Goal: Task Accomplishment & Management: Manage account settings

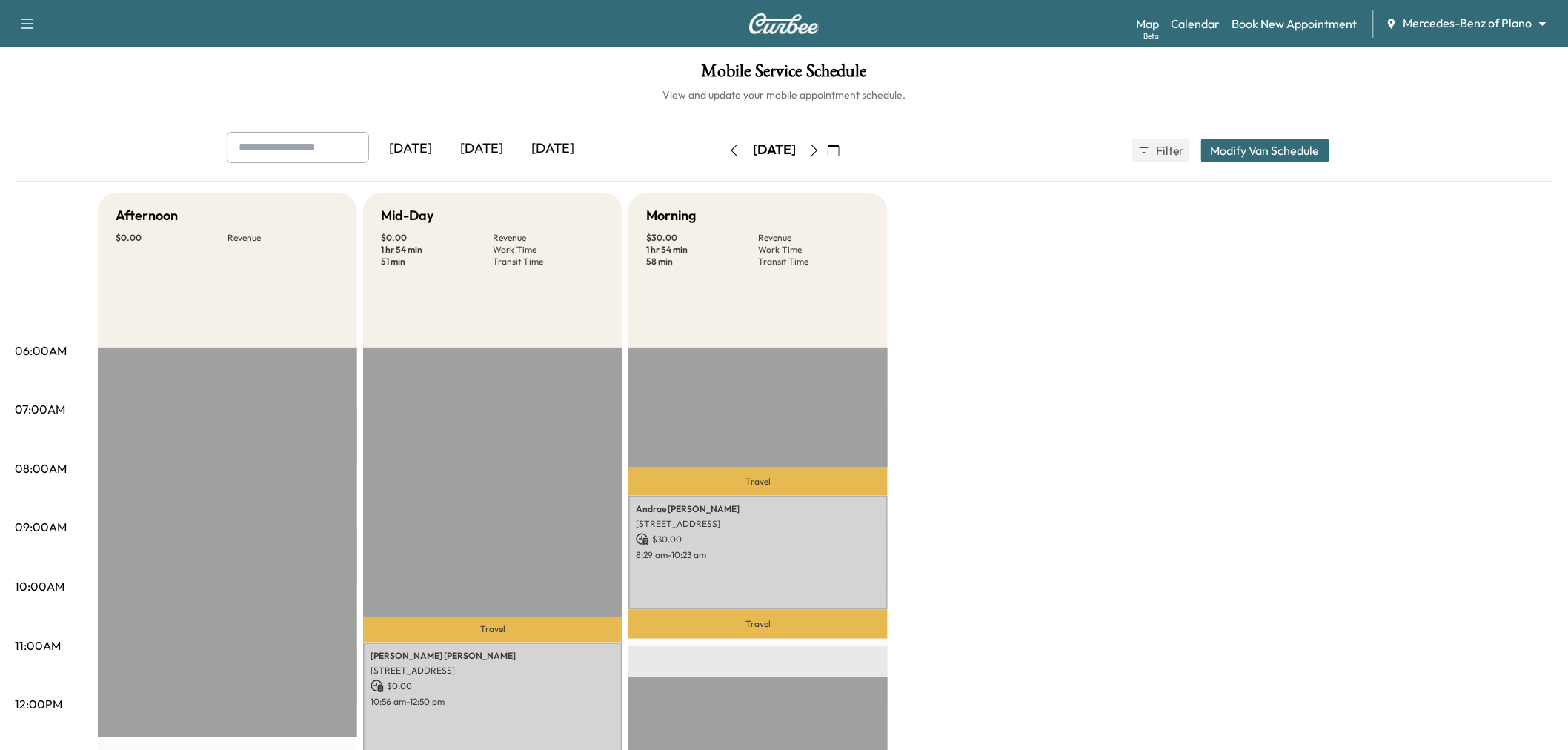
click at [569, 149] on div "[DATE]" at bounding box center [553, 149] width 71 height 34
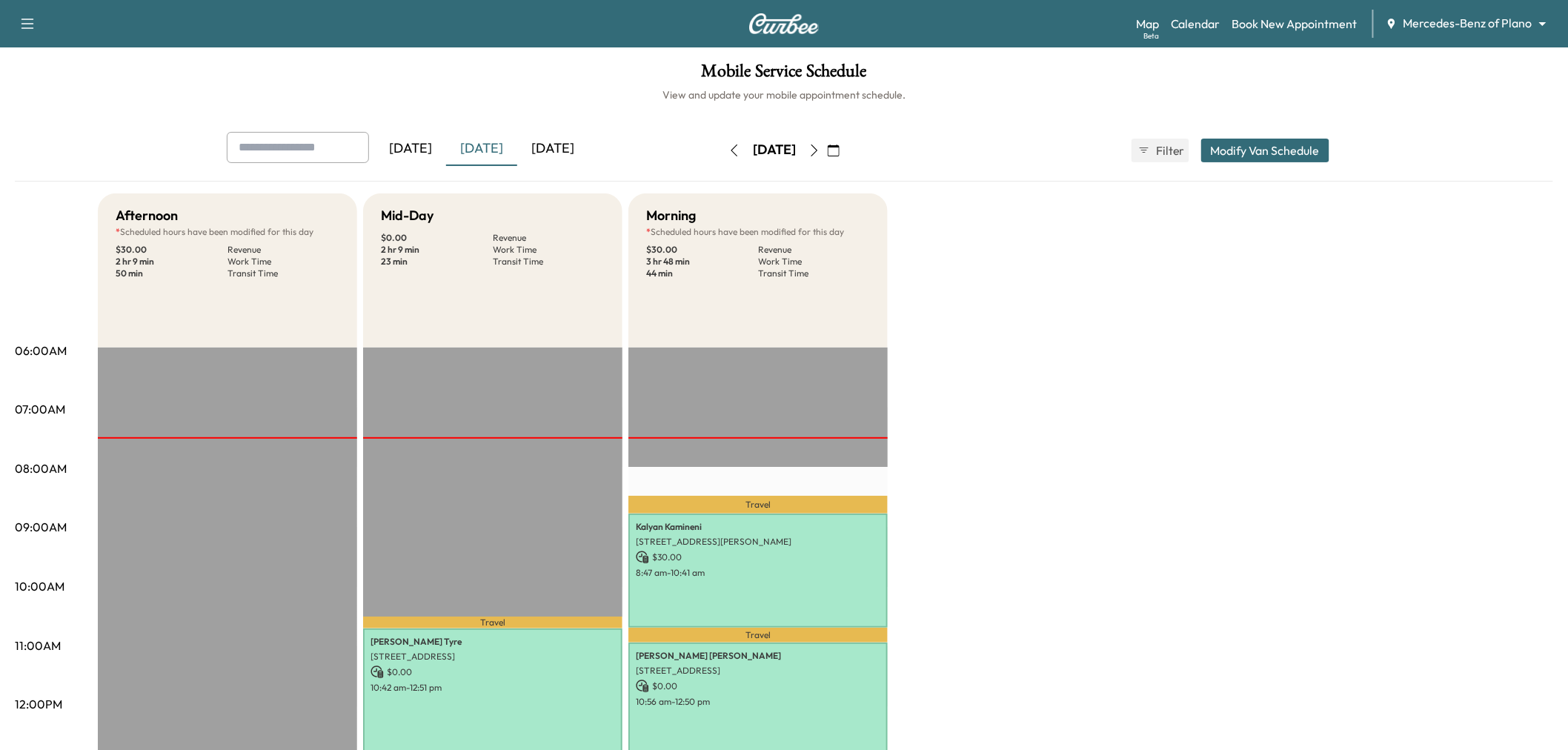
click at [490, 153] on div "[DATE]" at bounding box center [482, 149] width 71 height 34
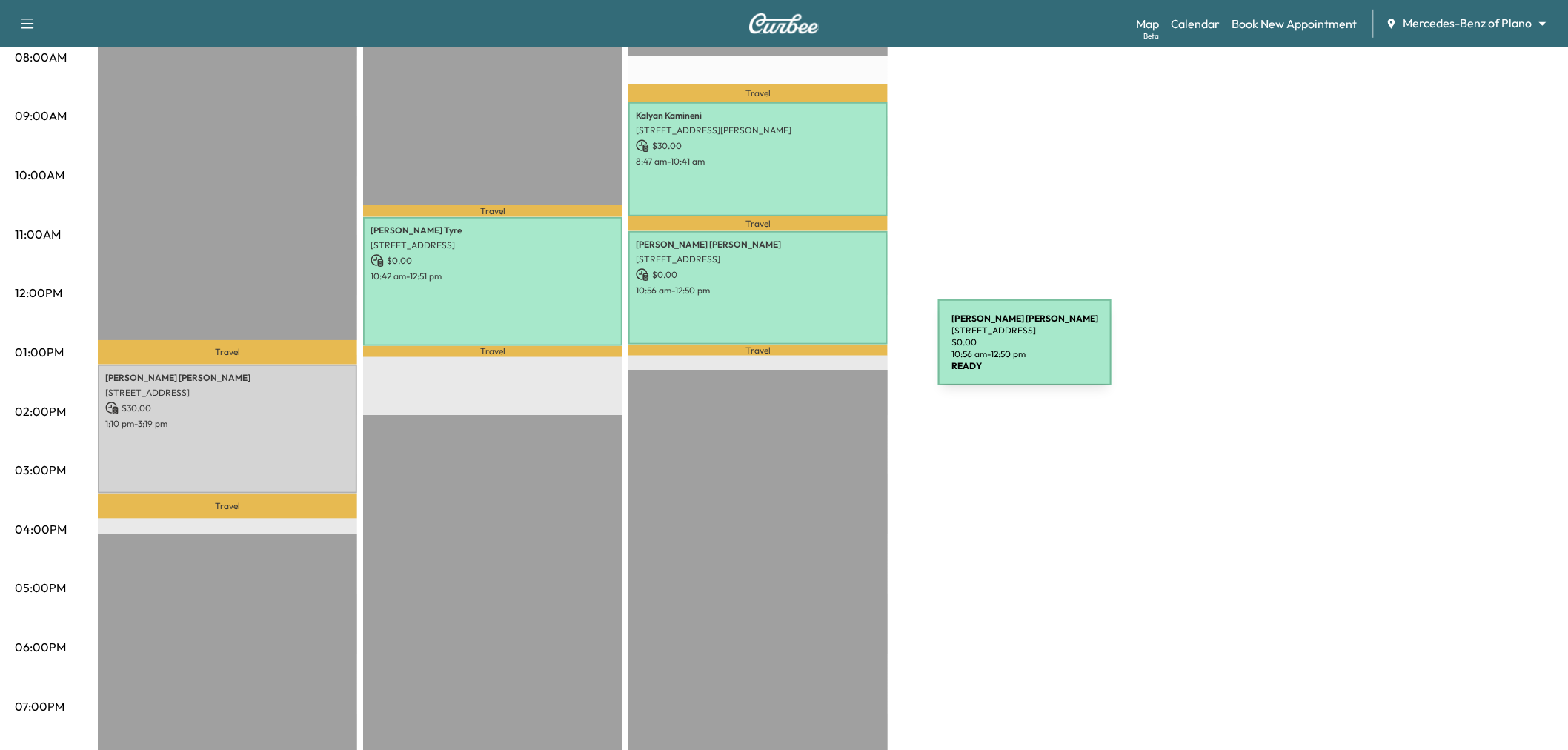
scroll to position [329, 0]
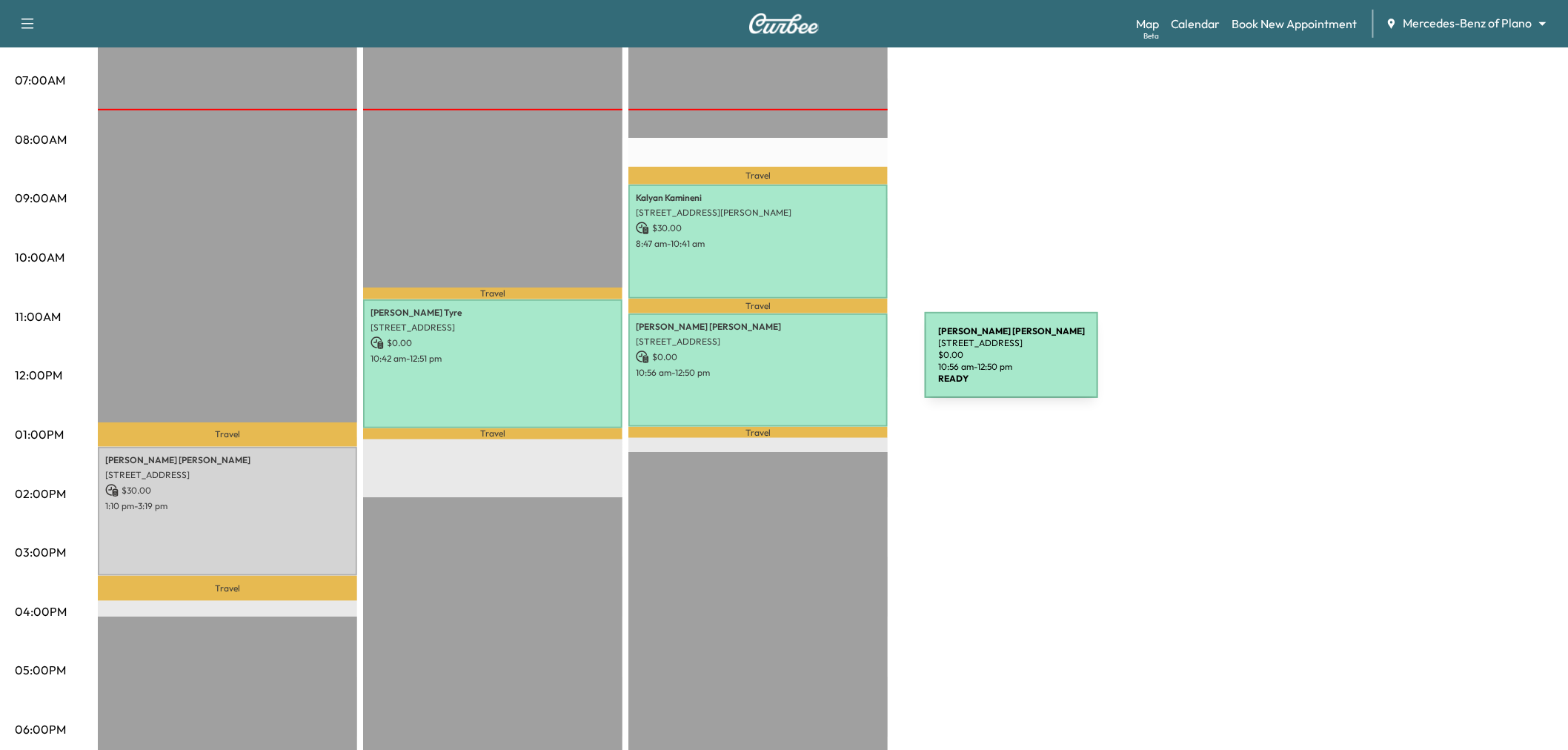
click at [781, 387] on div "Rene Grossman 4936 Buena Vista Drive, Frisco, TX 75034, US $ 0.00 10:56 am - 12…" at bounding box center [758, 370] width 259 height 113
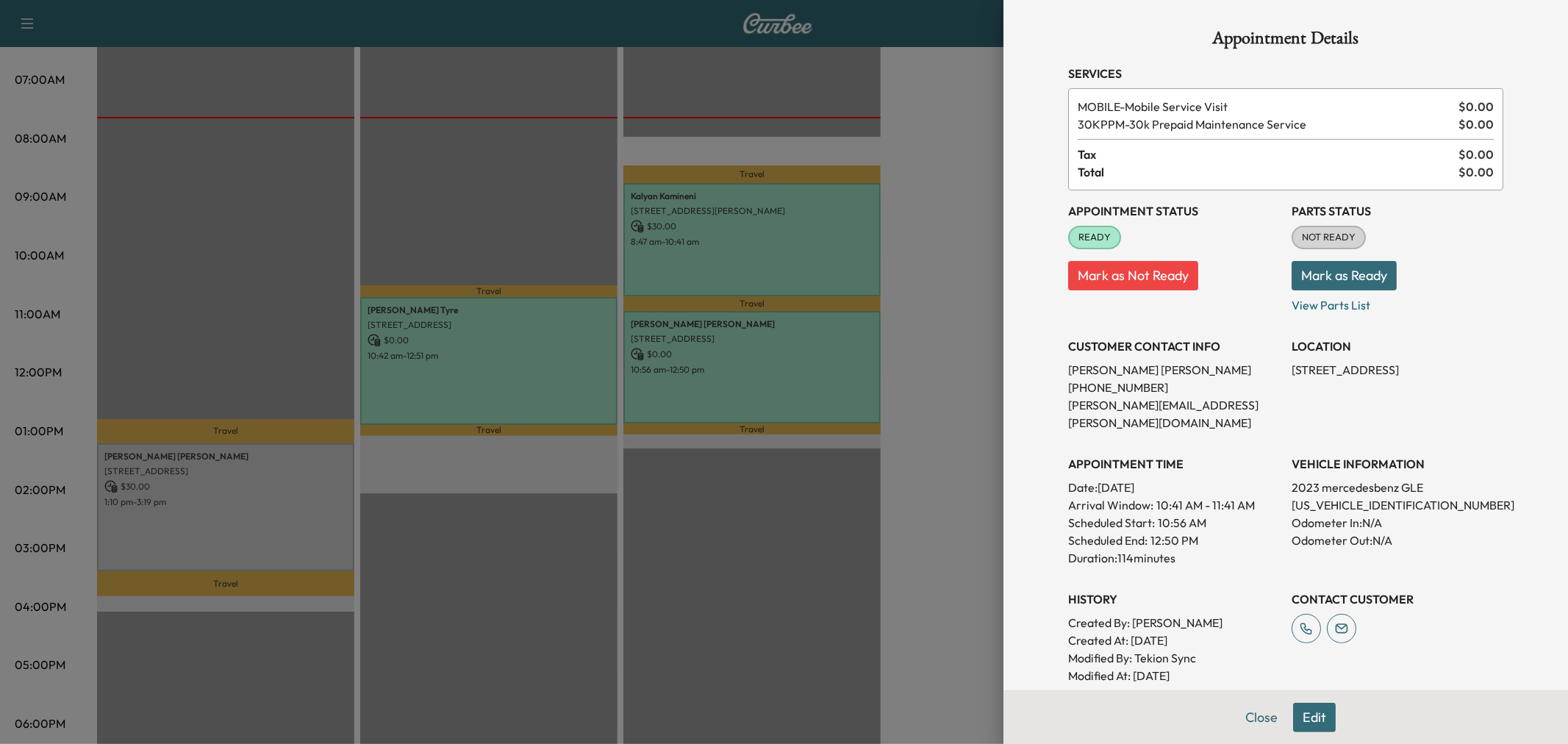
click at [522, 358] on div at bounding box center [784, 372] width 1568 height 744
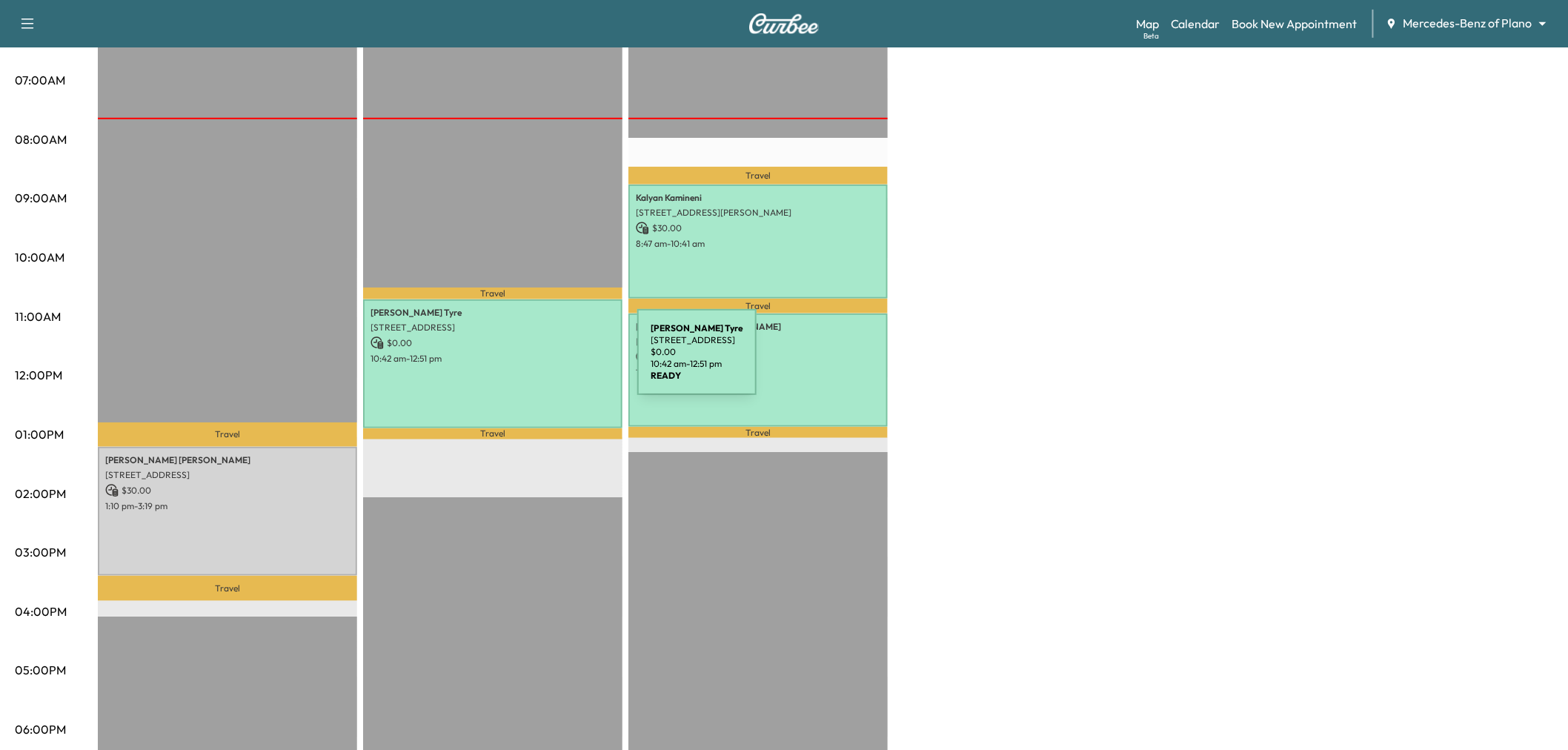
click at [526, 361] on div "Richard Tyre 4025 Camrose Dr, Plano, TX 75024, USA $ 0.00 10:42 am - 12:51 pm" at bounding box center [492, 363] width 259 height 129
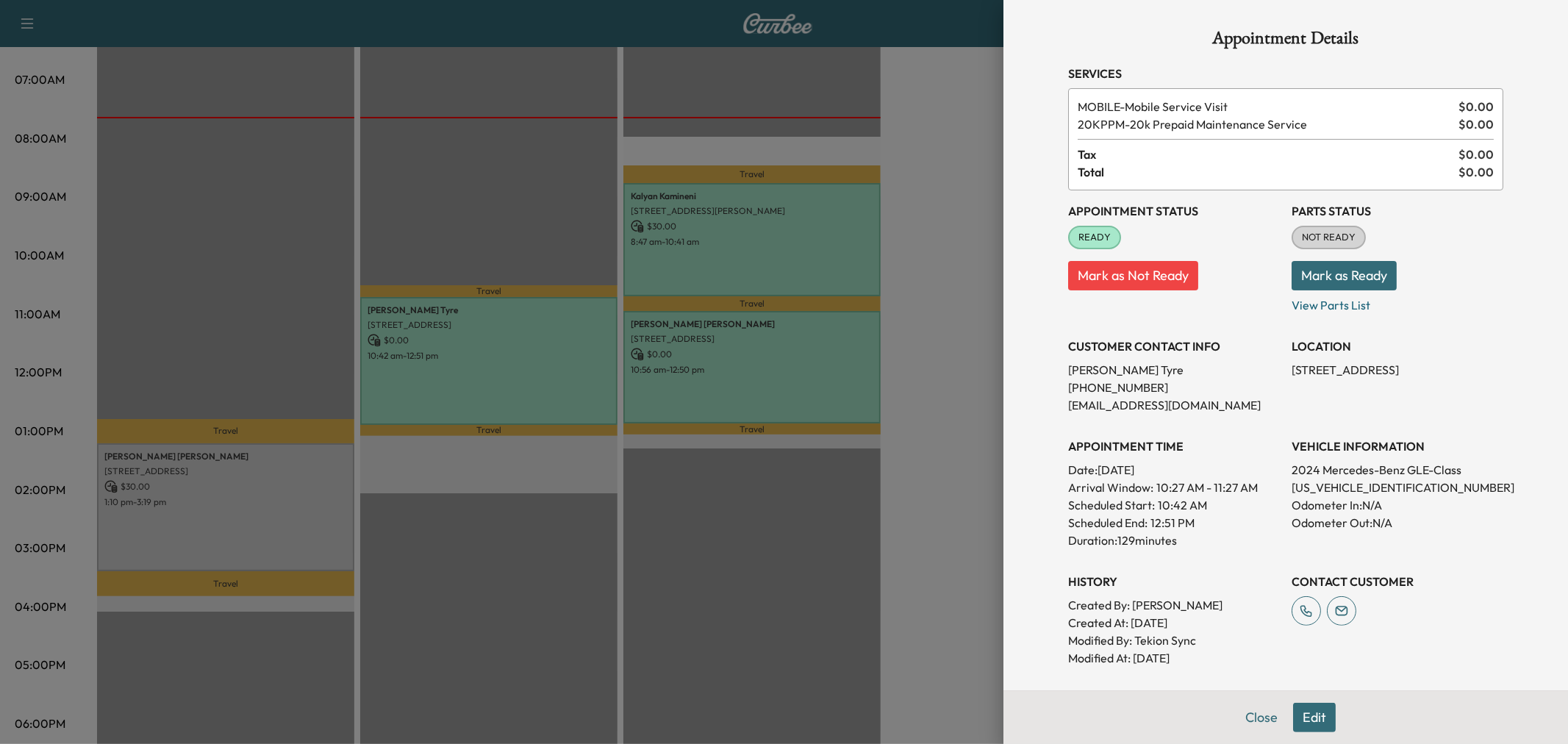
click at [734, 369] on div at bounding box center [784, 372] width 1568 height 744
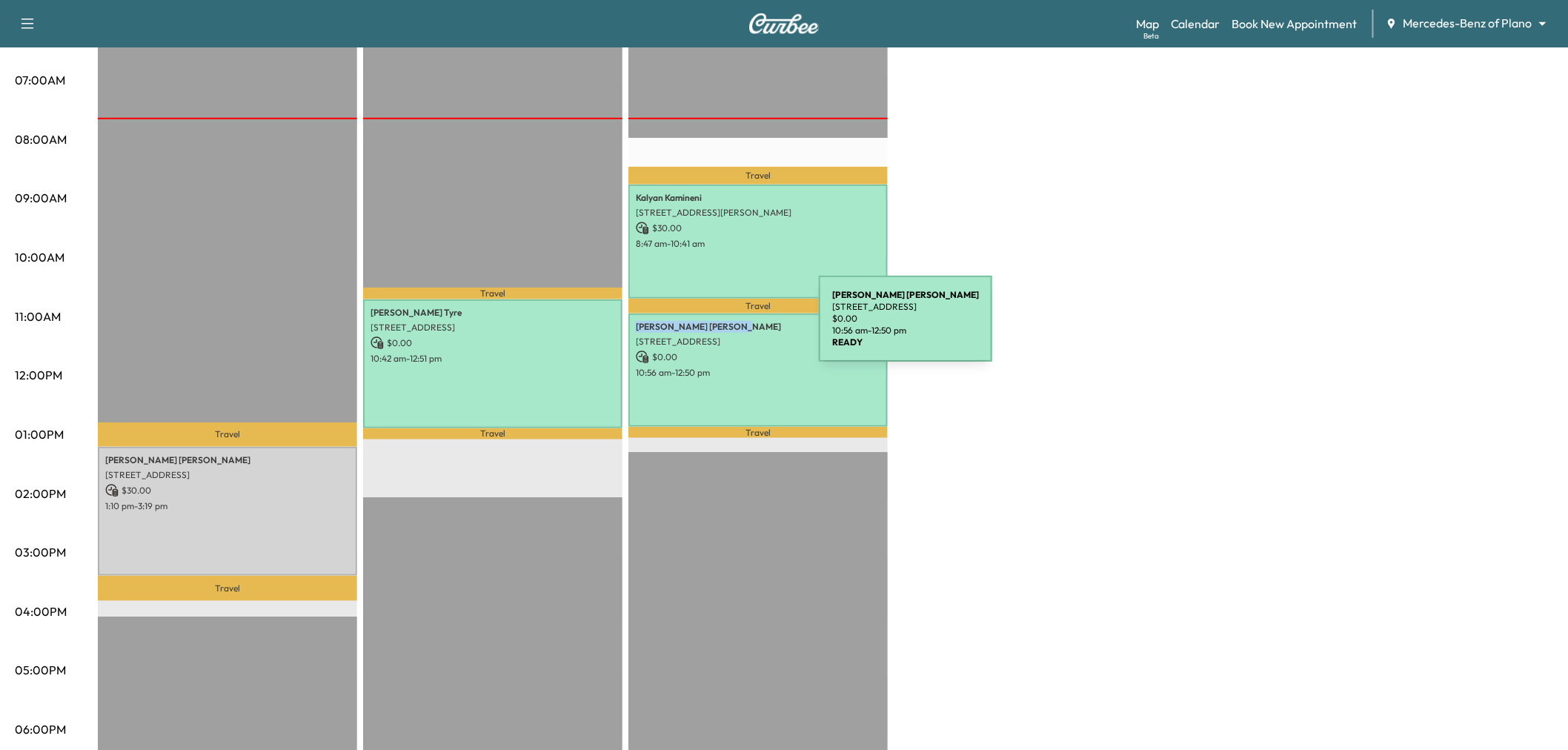
drag, startPoint x: 630, startPoint y: 320, endPoint x: 709, endPoint y: 328, distance: 79.4
click at [709, 328] on div "Rene Grossman 4936 Buena Vista Drive, Frisco, TX 75034, US $ 0.00 10:56 am - 12…" at bounding box center [758, 370] width 259 height 113
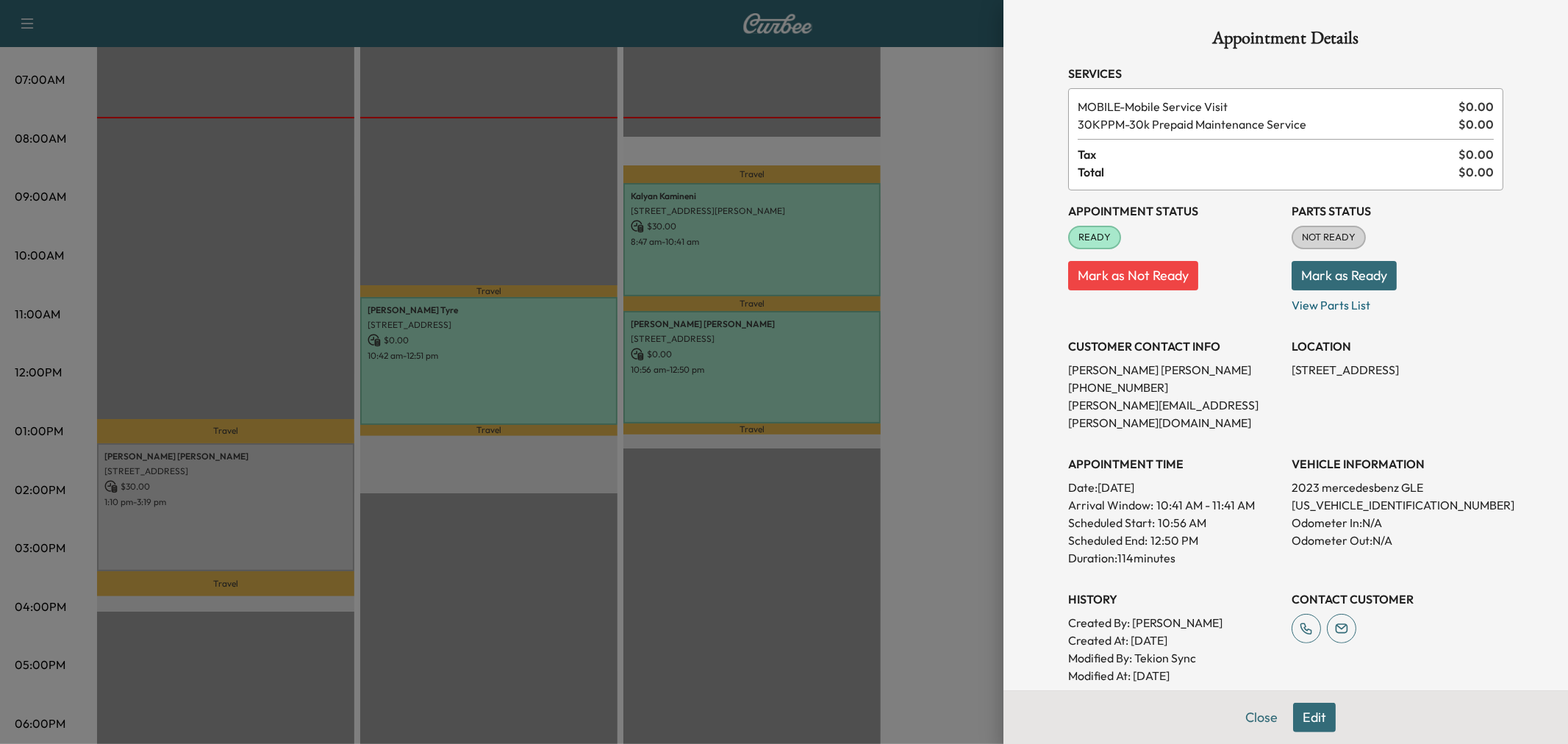
click at [758, 376] on div at bounding box center [784, 372] width 1568 height 744
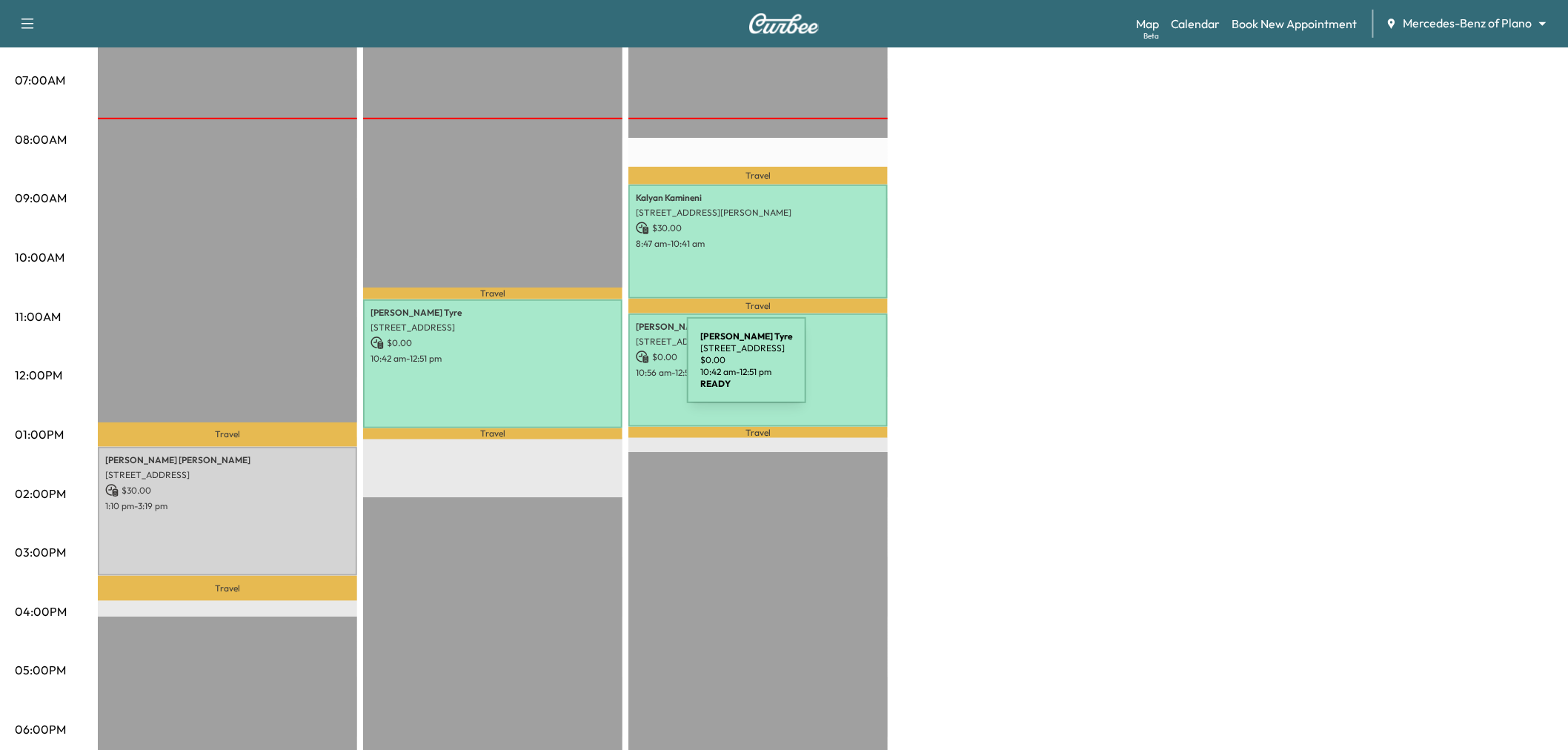
click at [573, 369] on div "Richard Tyre 4025 Camrose Dr, Plano, TX 75024, USA $ 0.00 10:42 am - 12:51 pm" at bounding box center [492, 363] width 259 height 129
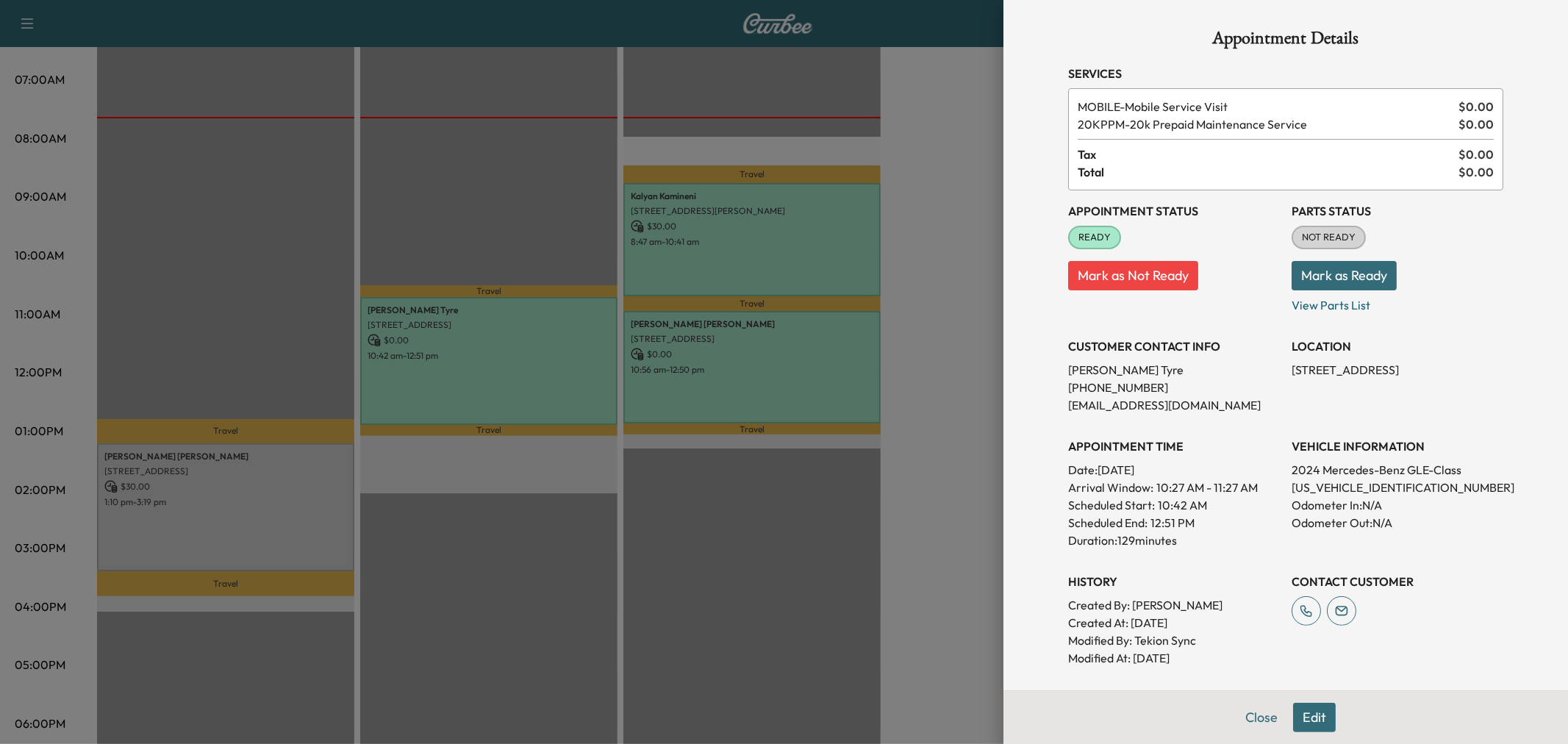
click at [480, 328] on div at bounding box center [784, 372] width 1568 height 744
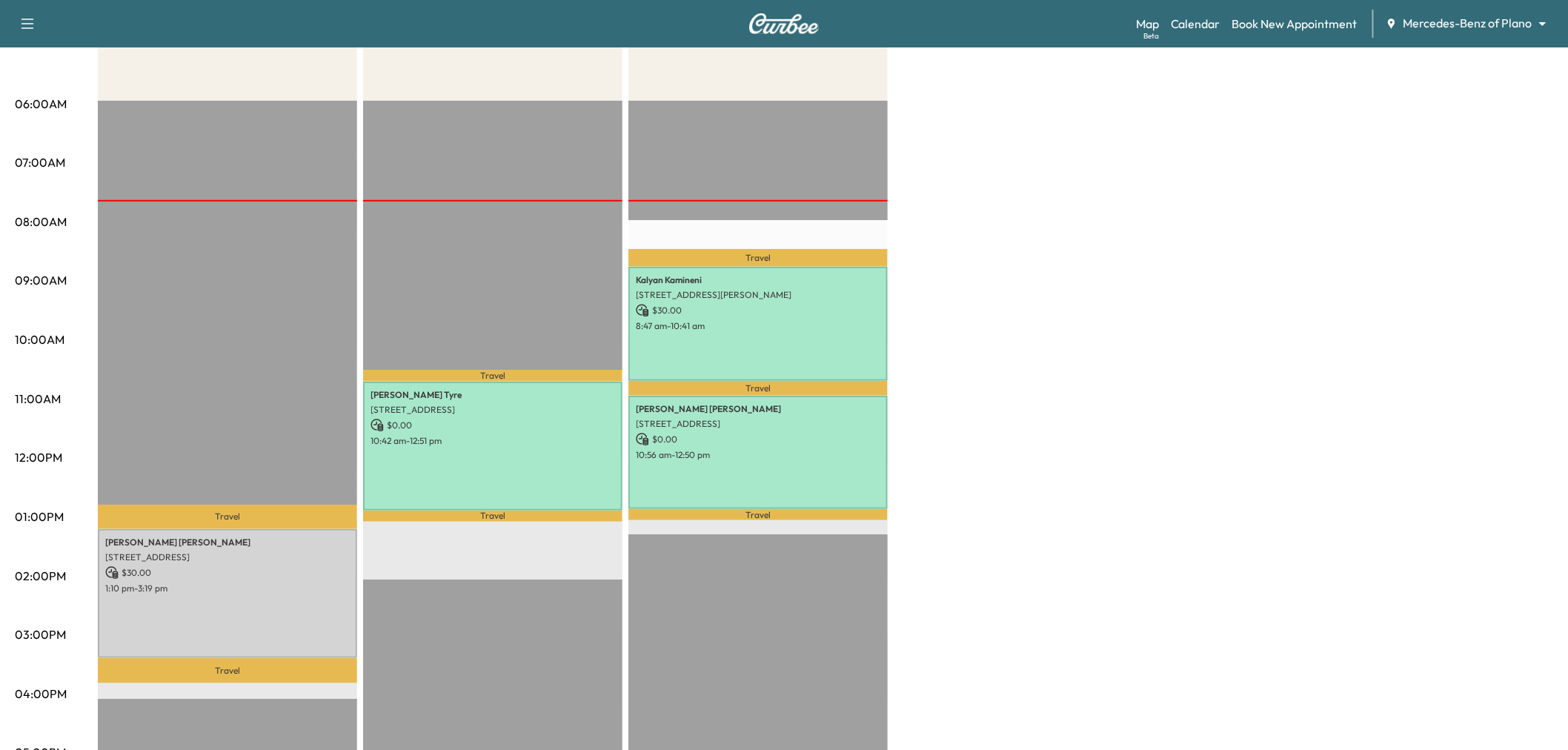
scroll to position [0, 0]
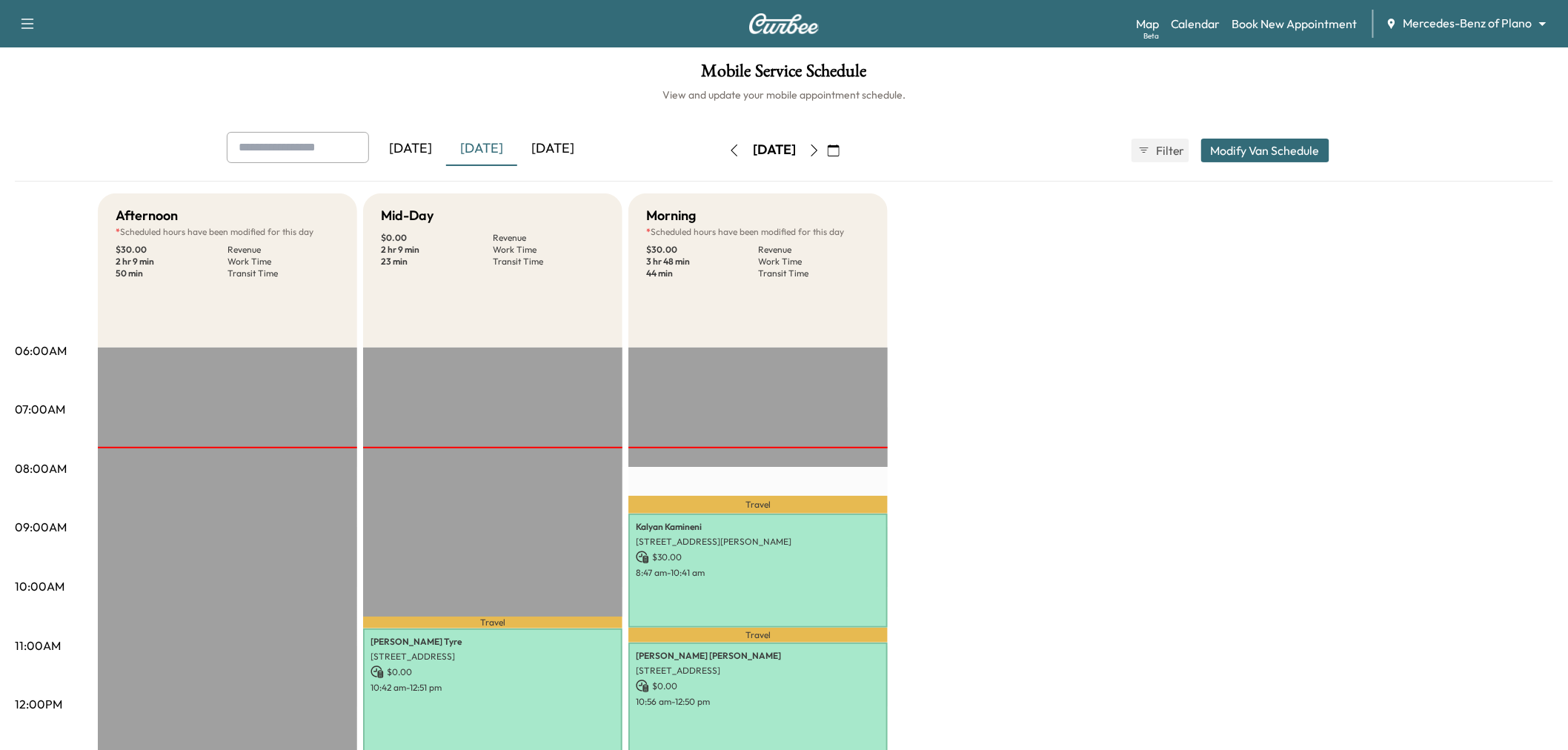
click at [578, 146] on div "[DATE]" at bounding box center [553, 149] width 71 height 34
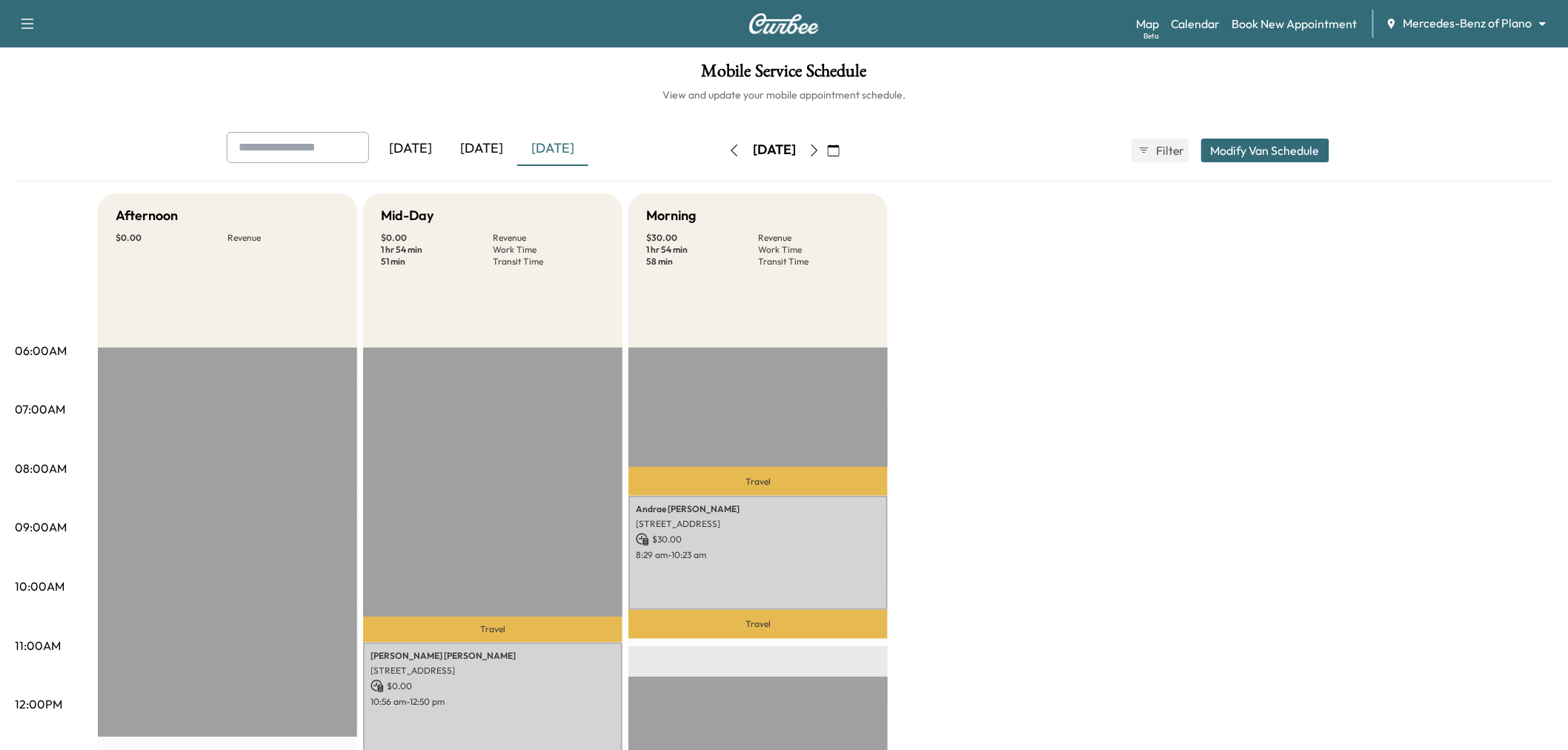
drag, startPoint x: 484, startPoint y: 135, endPoint x: 488, endPoint y: 149, distance: 14.6
click at [485, 137] on div "[DATE]" at bounding box center [482, 149] width 71 height 34
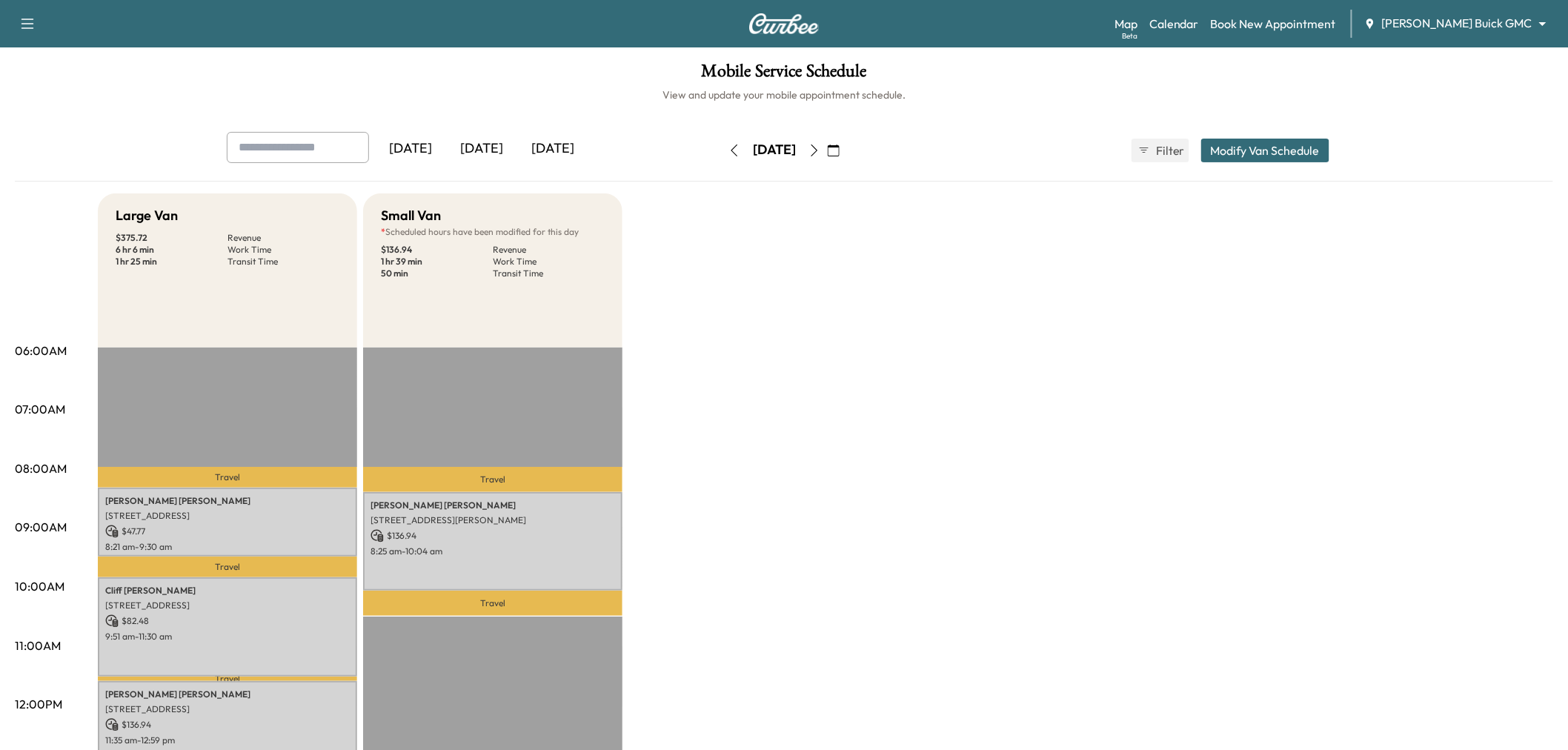
click at [541, 150] on div "[DATE]" at bounding box center [553, 149] width 71 height 34
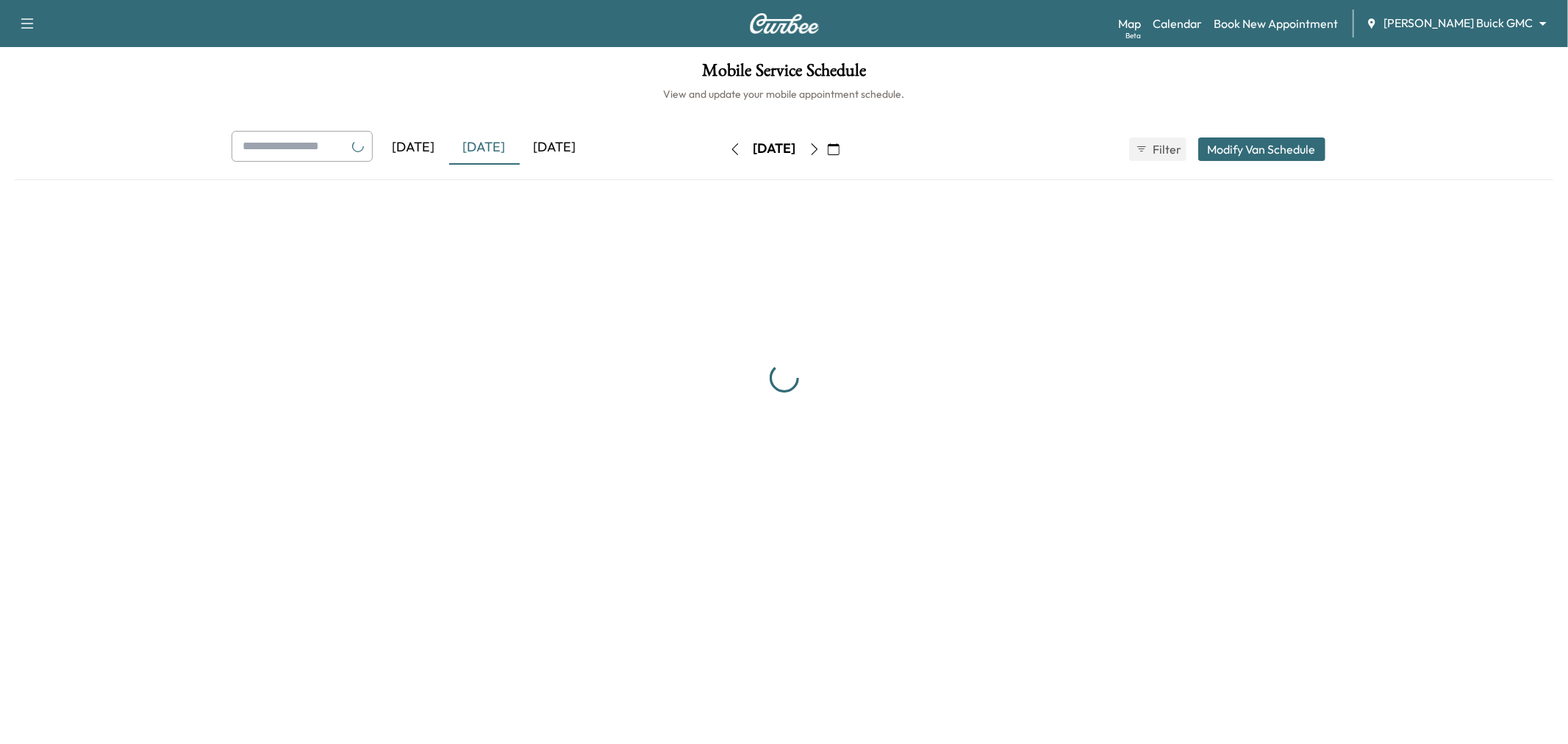
click at [546, 148] on div "[DATE]" at bounding box center [555, 148] width 71 height 34
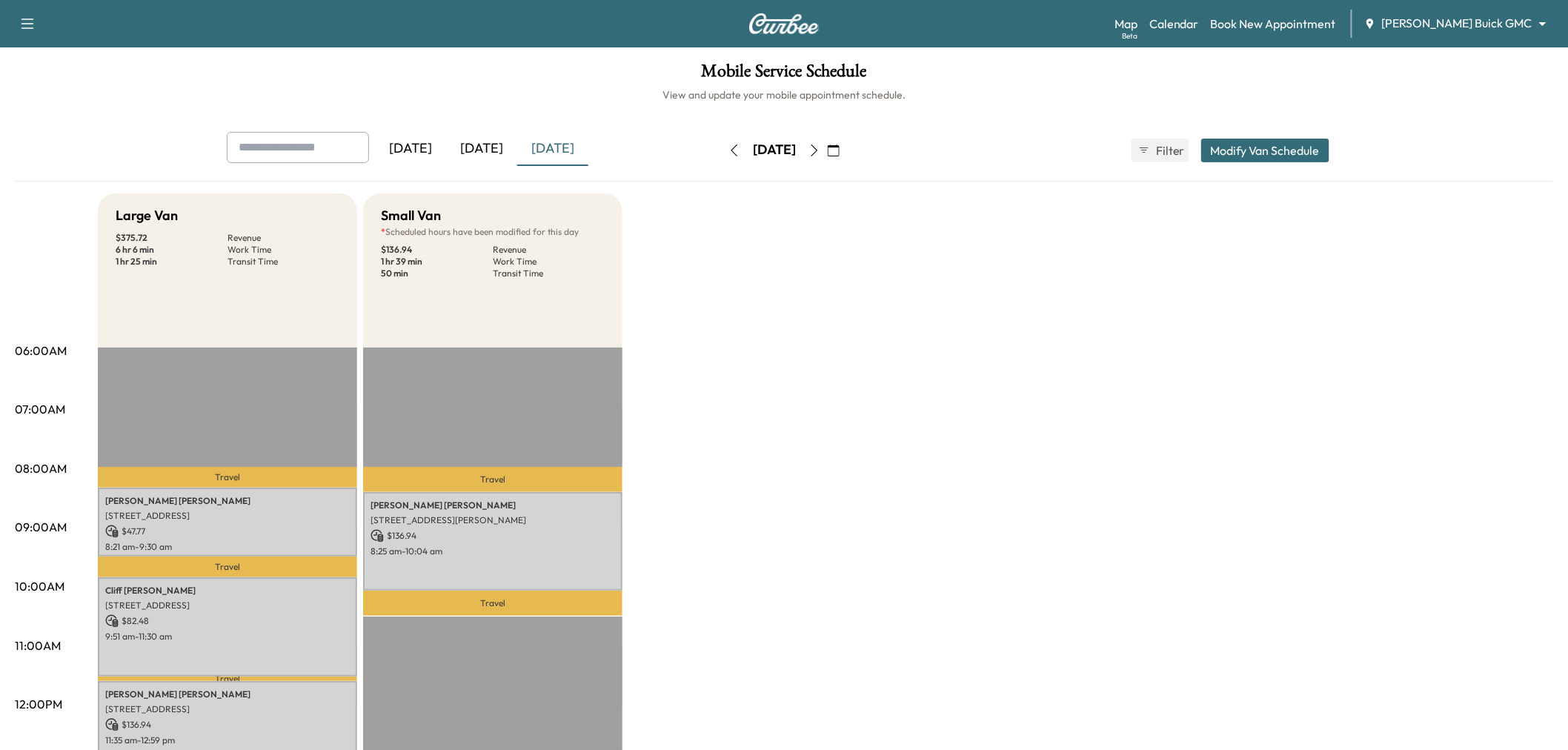
click at [481, 141] on div "[DATE]" at bounding box center [482, 149] width 71 height 34
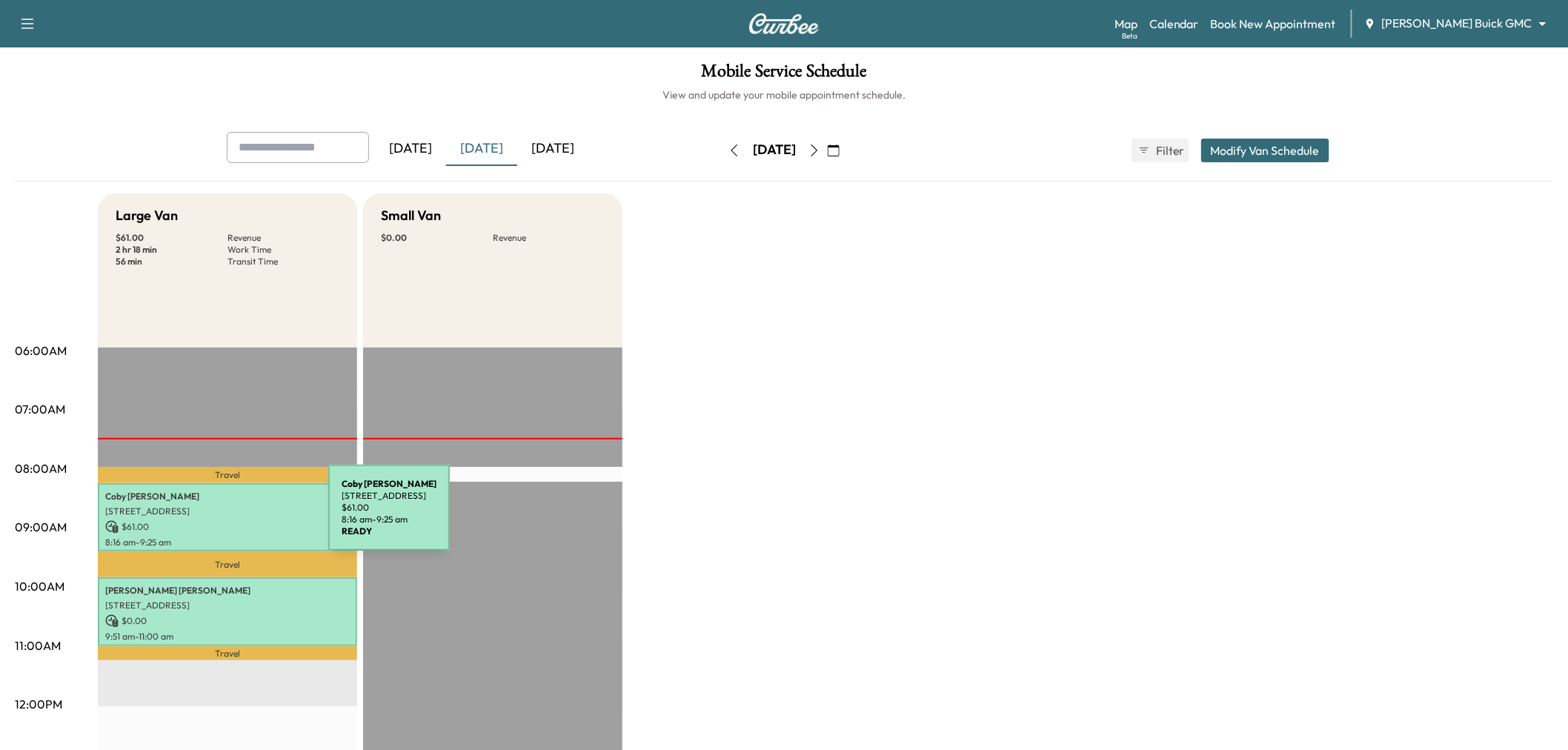
click at [217, 520] on p "$ 61.00" at bounding box center [228, 526] width 245 height 13
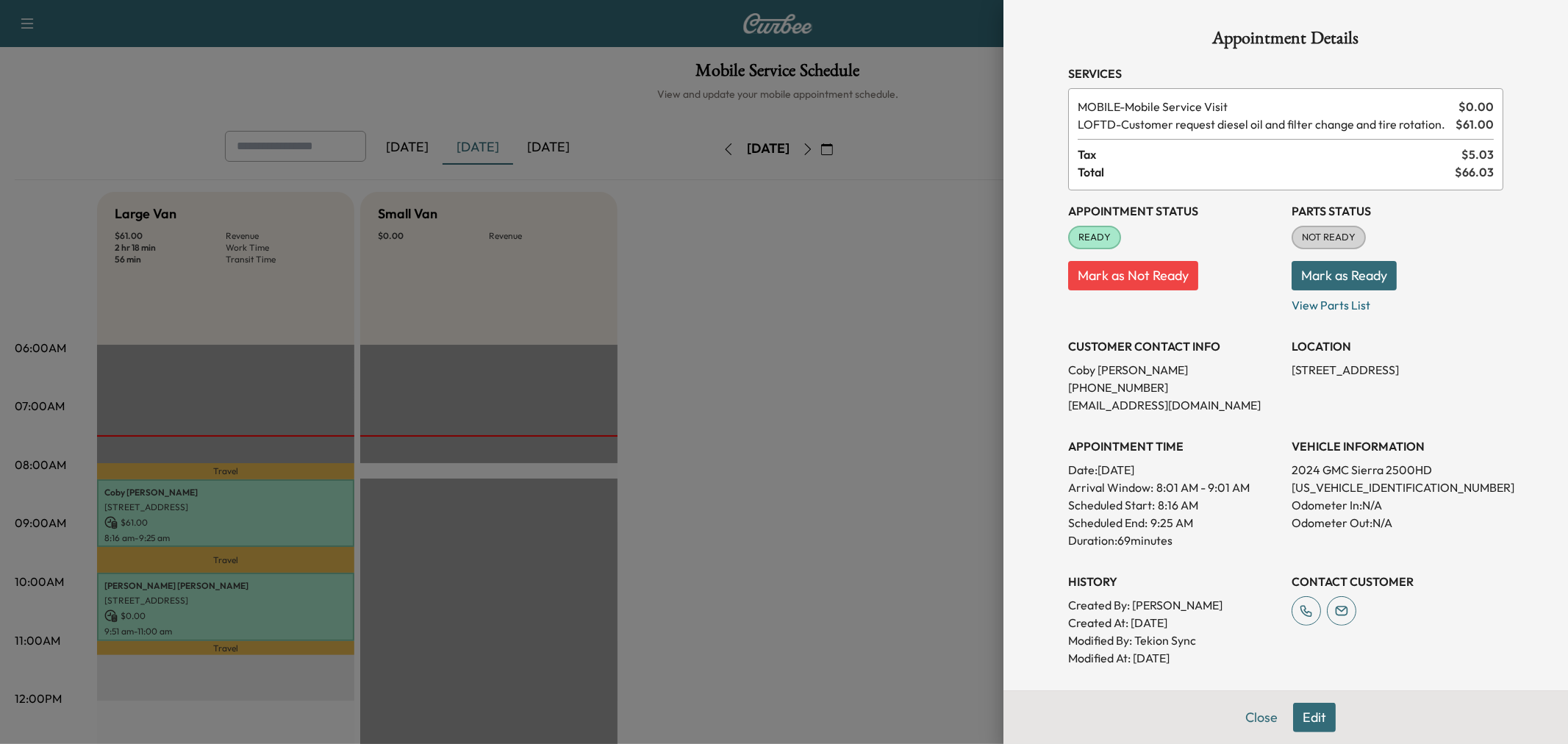
click at [294, 588] on div at bounding box center [784, 372] width 1568 height 744
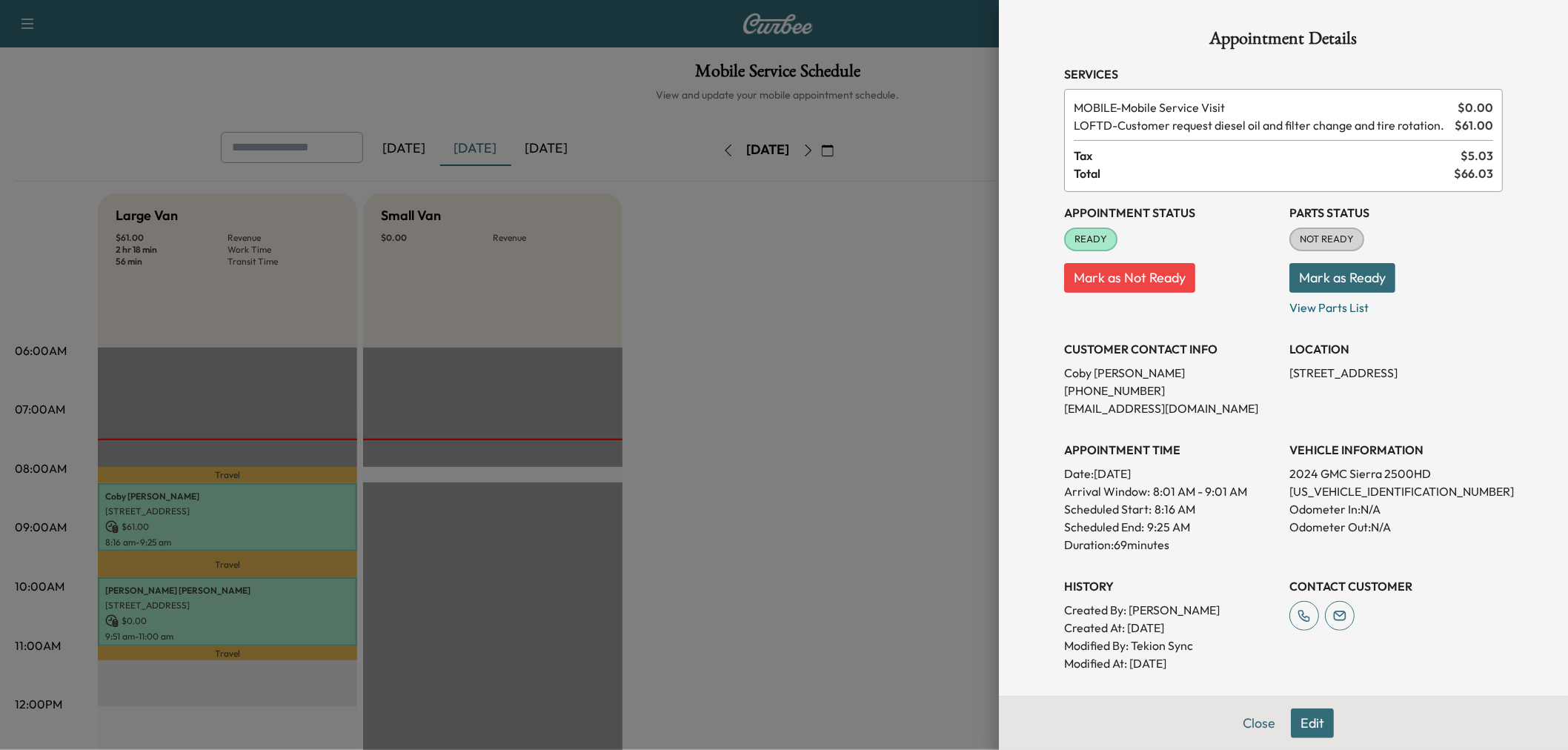
click at [297, 593] on p "[PERSON_NAME]" at bounding box center [228, 590] width 245 height 12
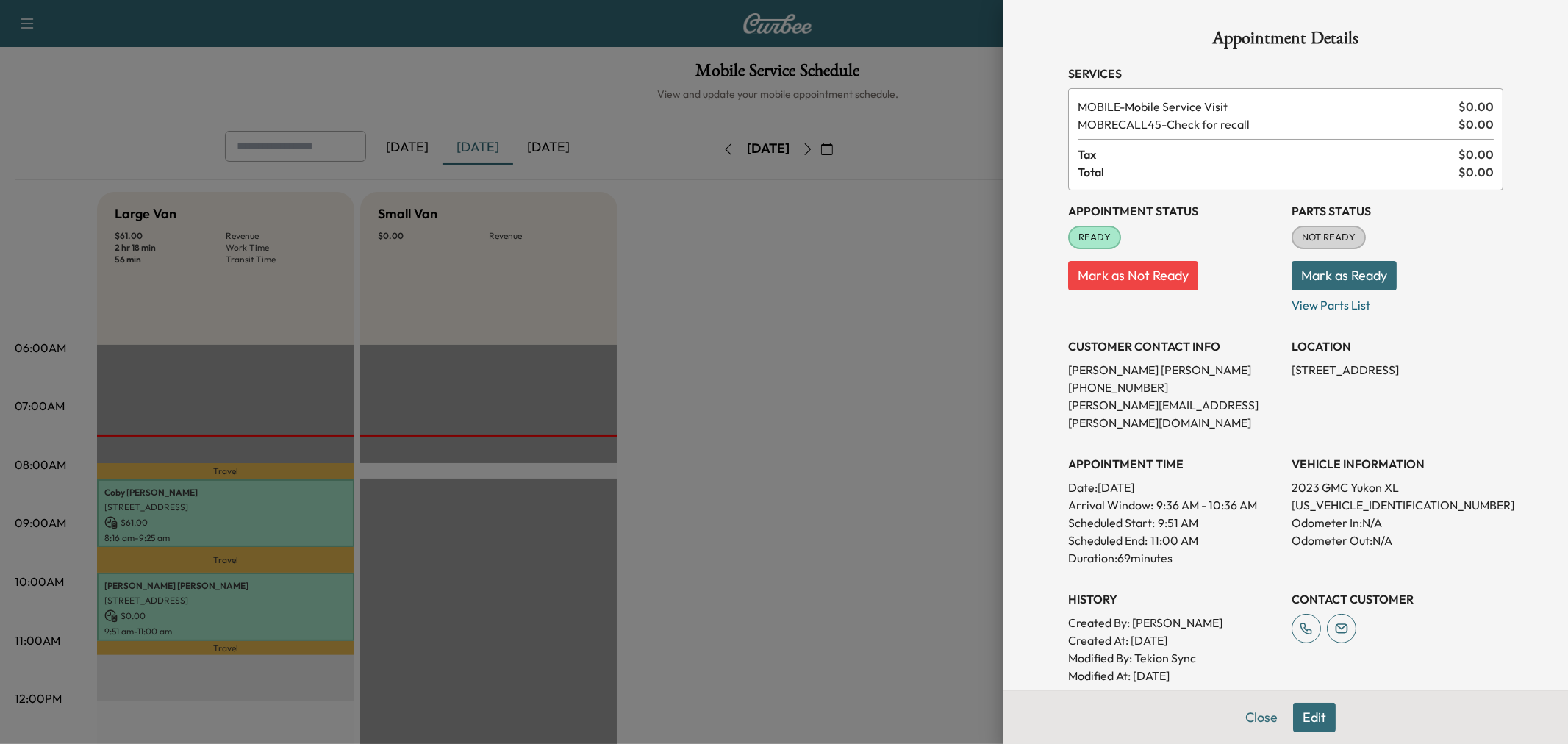
click at [854, 407] on div at bounding box center [784, 372] width 1568 height 744
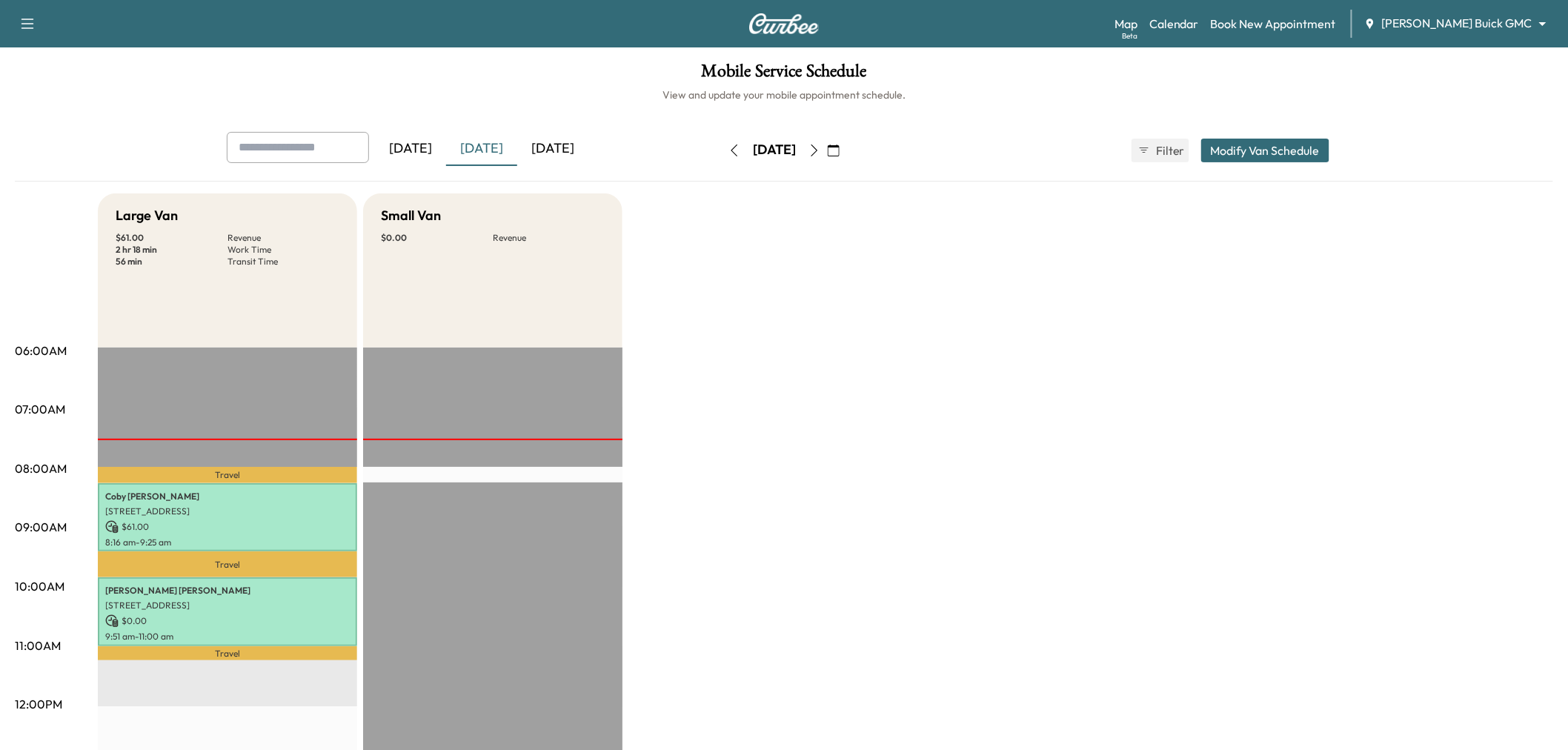
click at [584, 155] on div "[DATE]" at bounding box center [553, 149] width 71 height 34
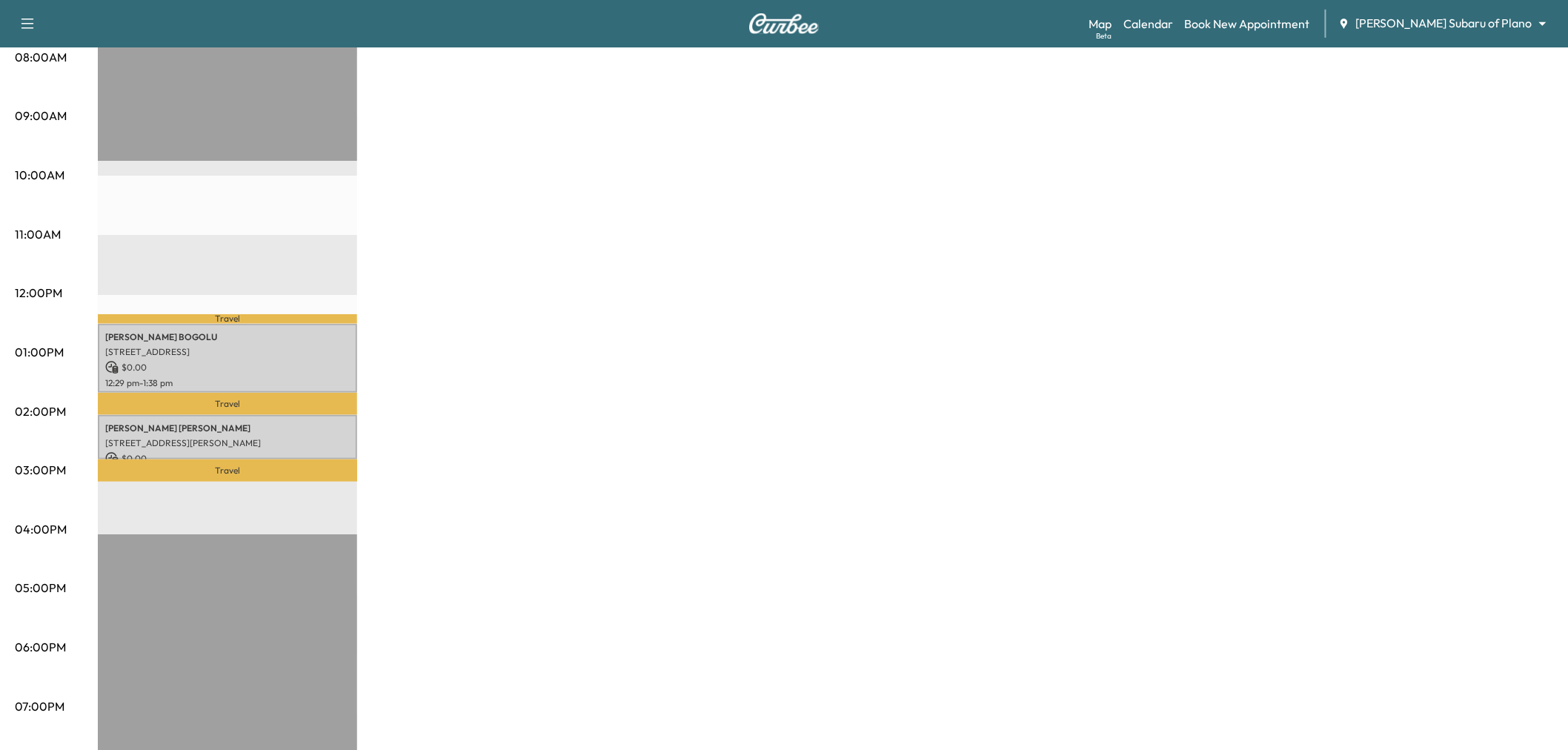
scroll to position [82, 0]
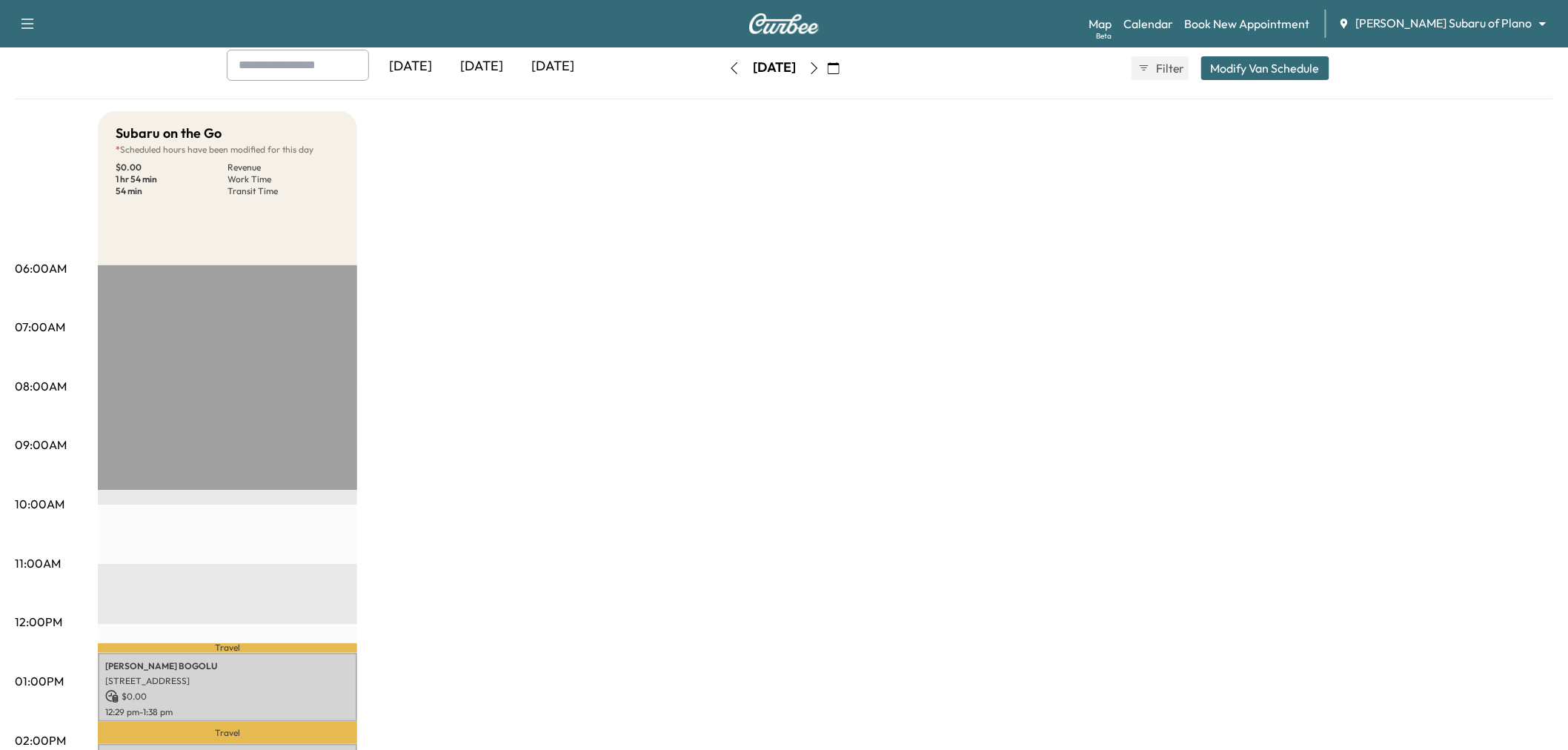
click at [554, 59] on div "[DATE]" at bounding box center [553, 67] width 71 height 34
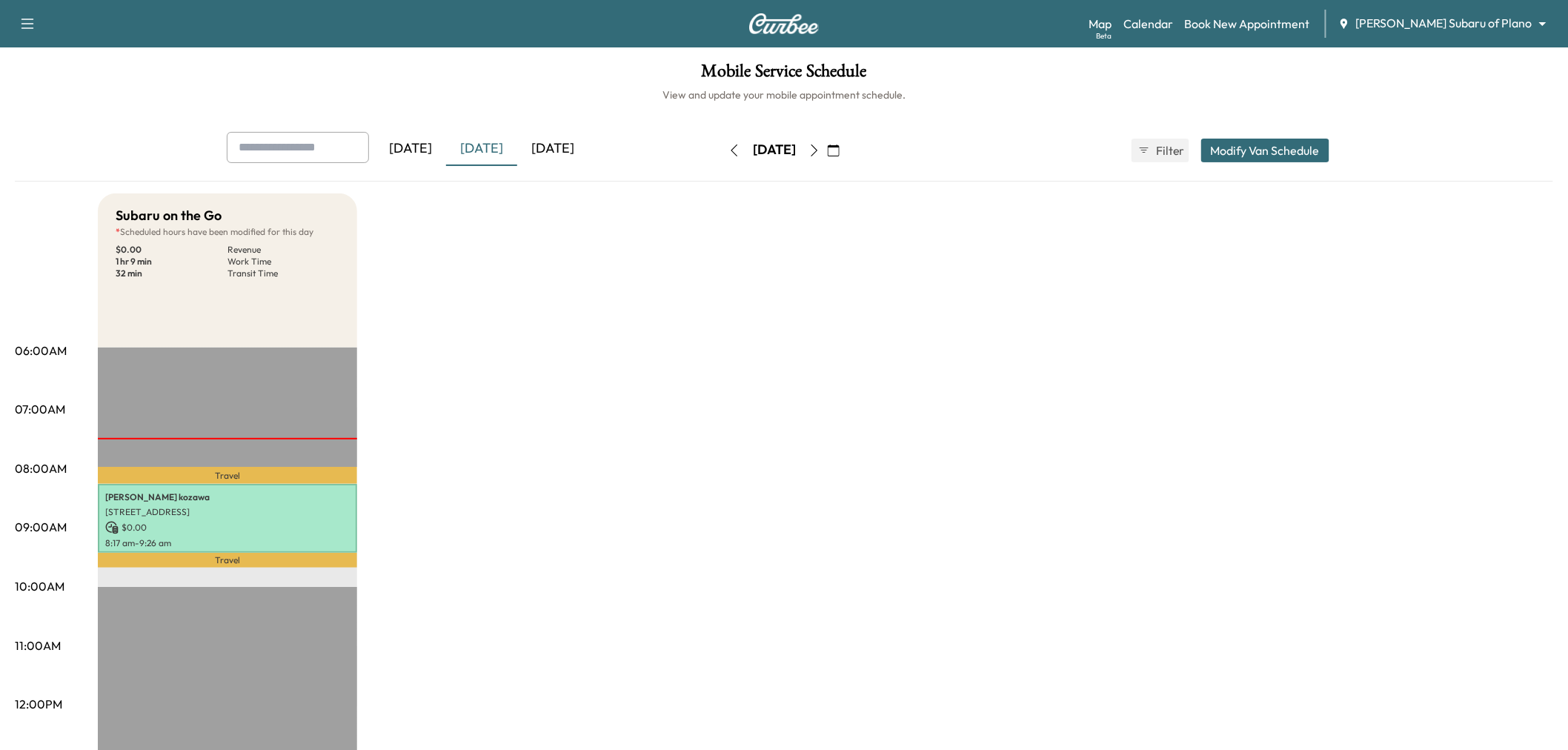
click at [541, 164] on div "[DATE]" at bounding box center [553, 149] width 71 height 34
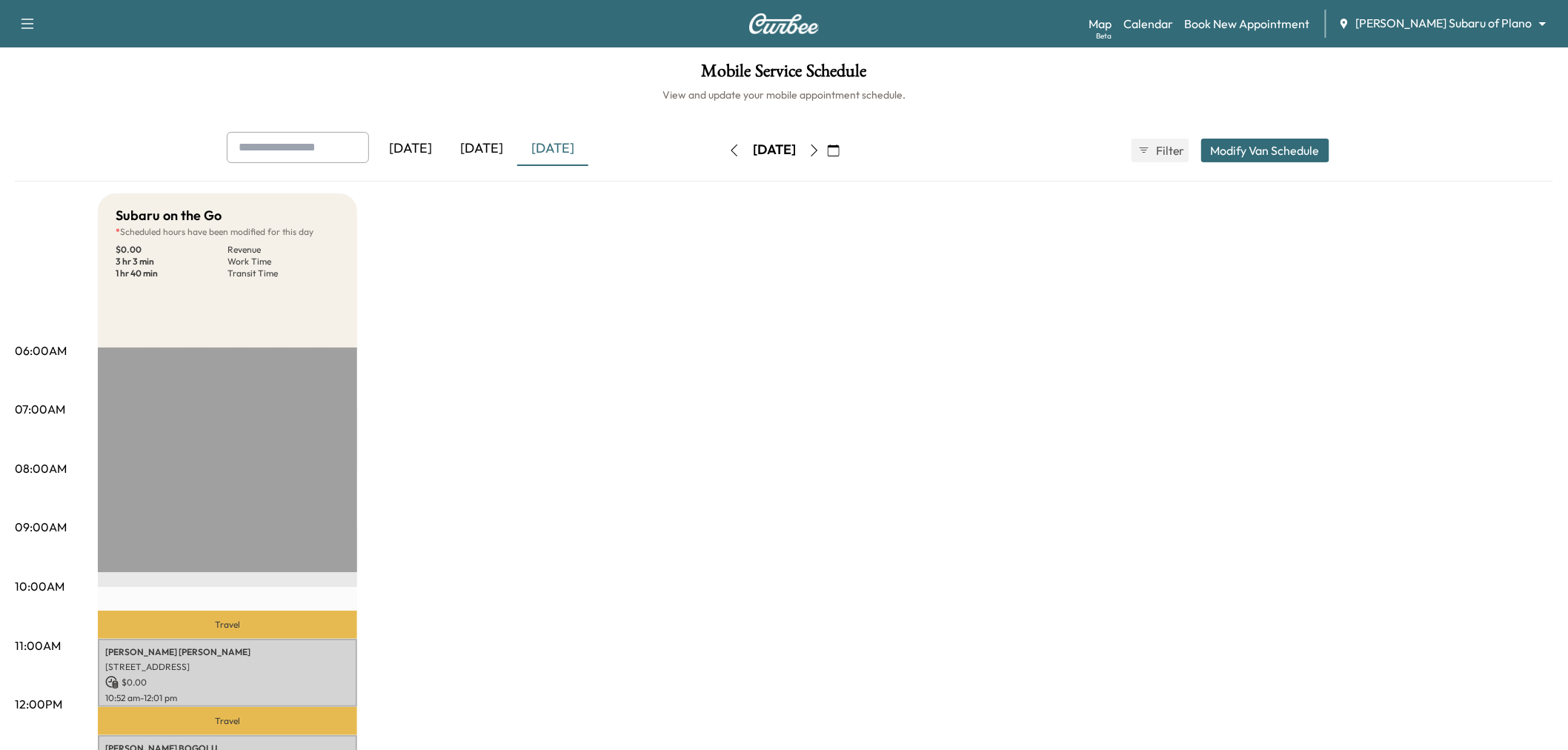
click at [492, 141] on div "[DATE]" at bounding box center [482, 149] width 71 height 34
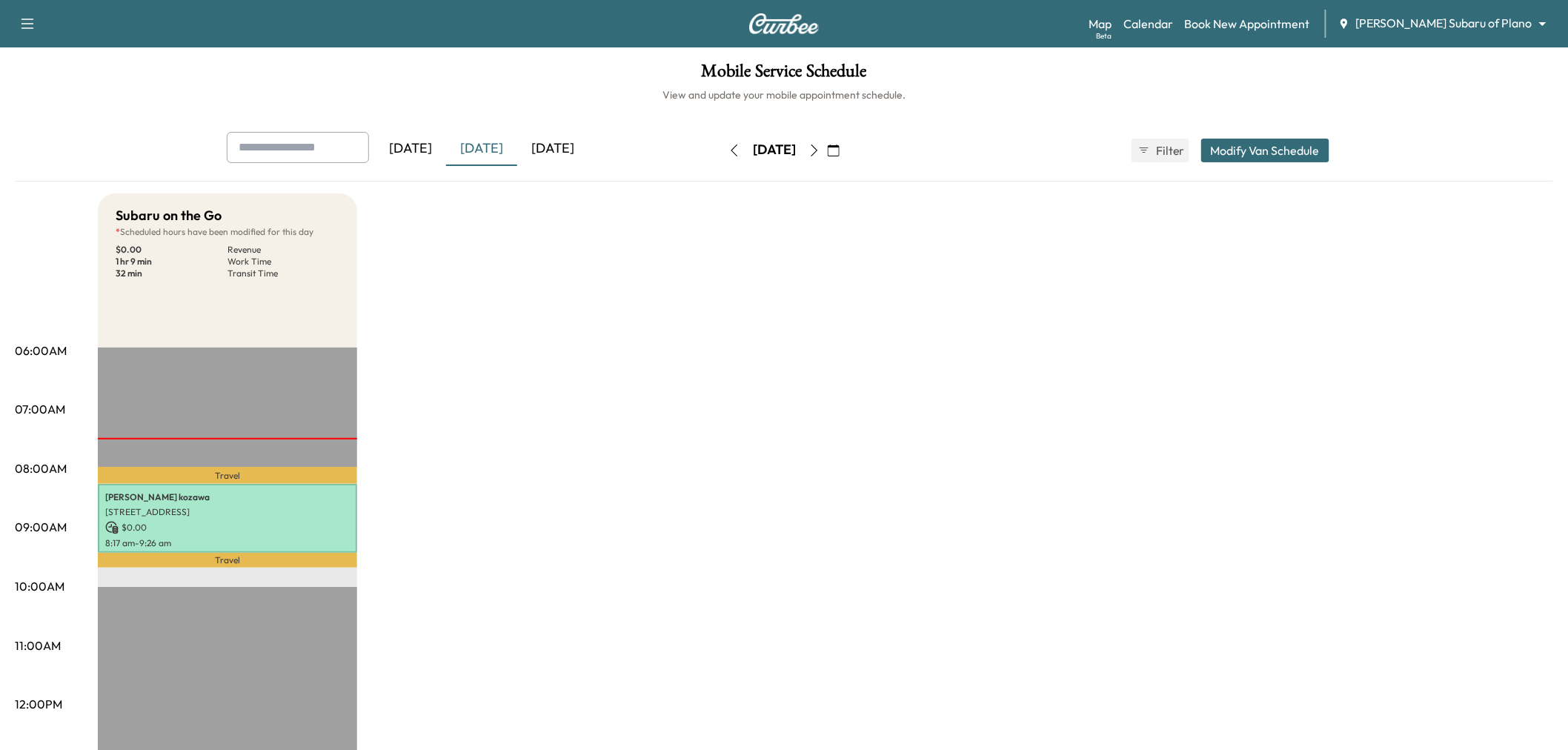
click at [532, 145] on div "[DATE]" at bounding box center [553, 149] width 71 height 34
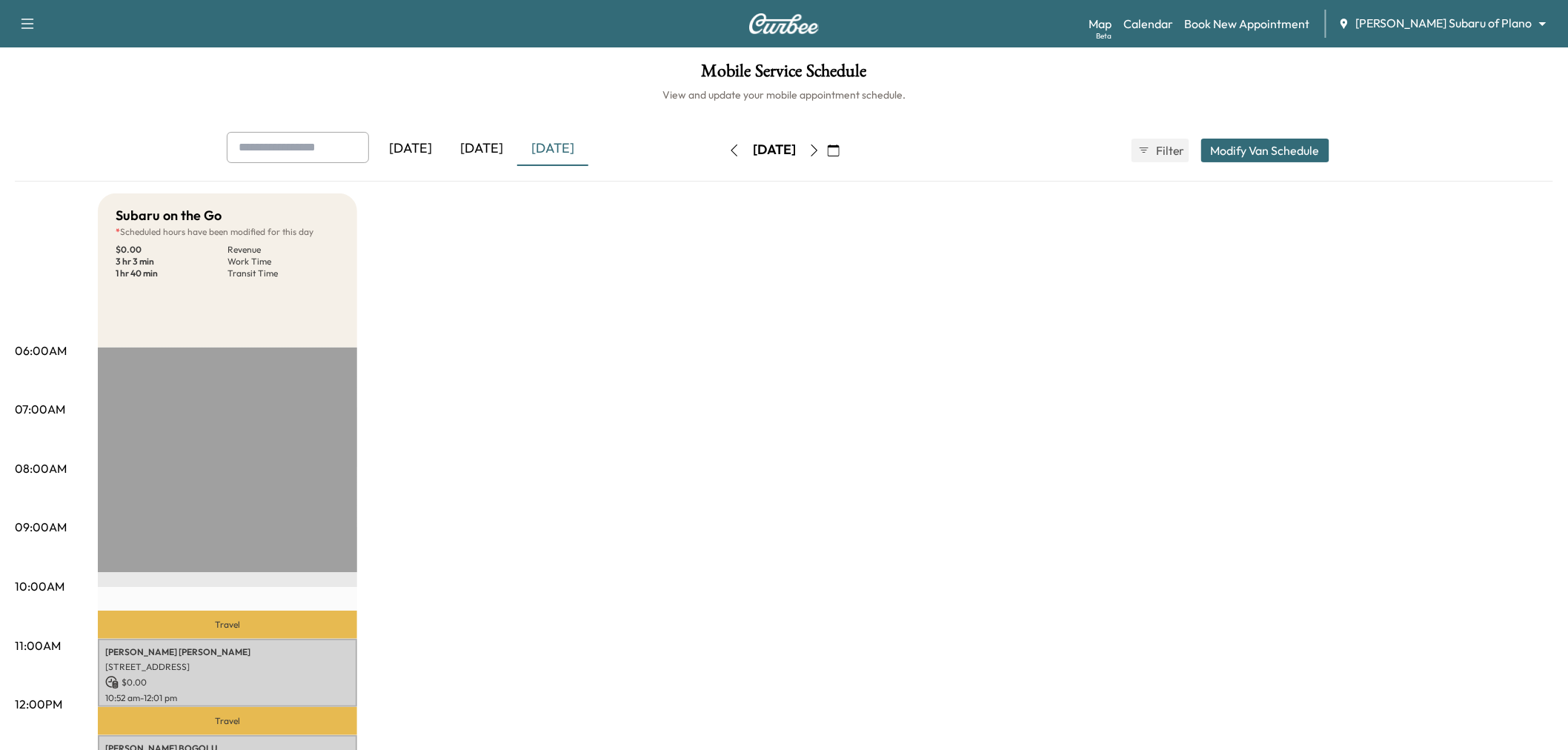
click at [1263, 146] on button "Modify Van Schedule" at bounding box center [1266, 150] width 129 height 24
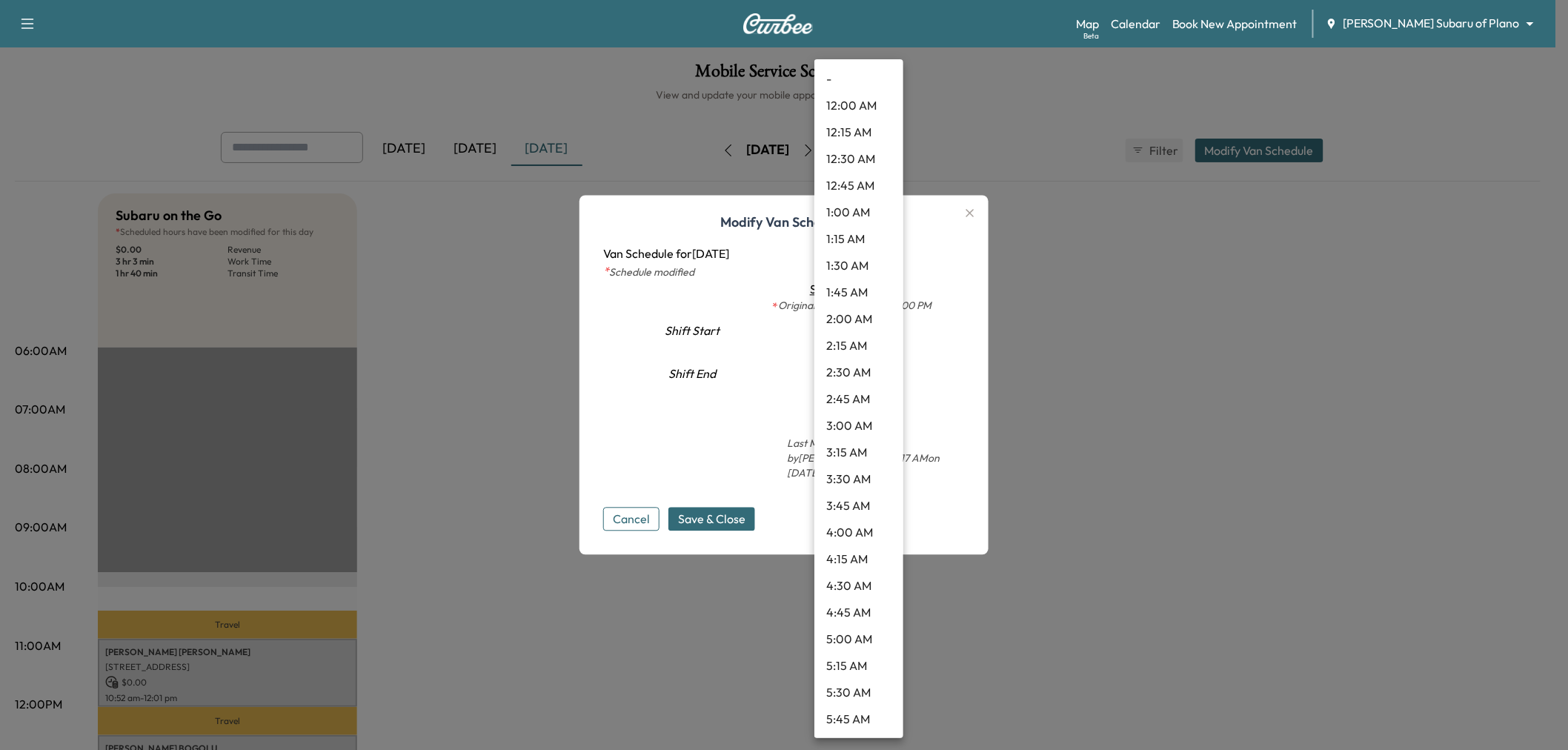
click at [858, 368] on body "Support Log Out Map Beta Calendar Book New Appointment Ewing Subaru of Plano **…" at bounding box center [784, 375] width 1568 height 750
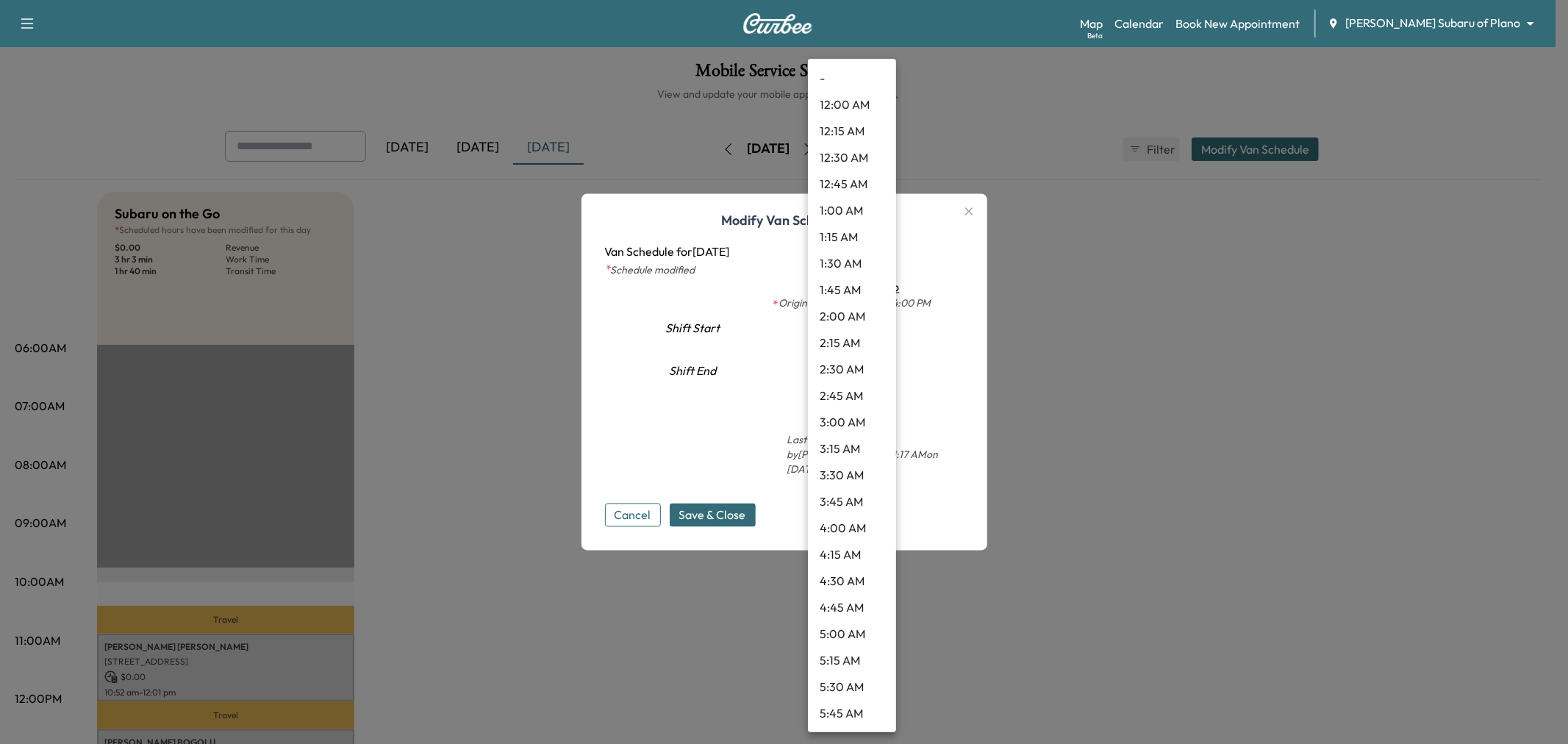
scroll to position [1400, 0]
click at [847, 298] on li "3:00 PM" at bounding box center [852, 291] width 89 height 27
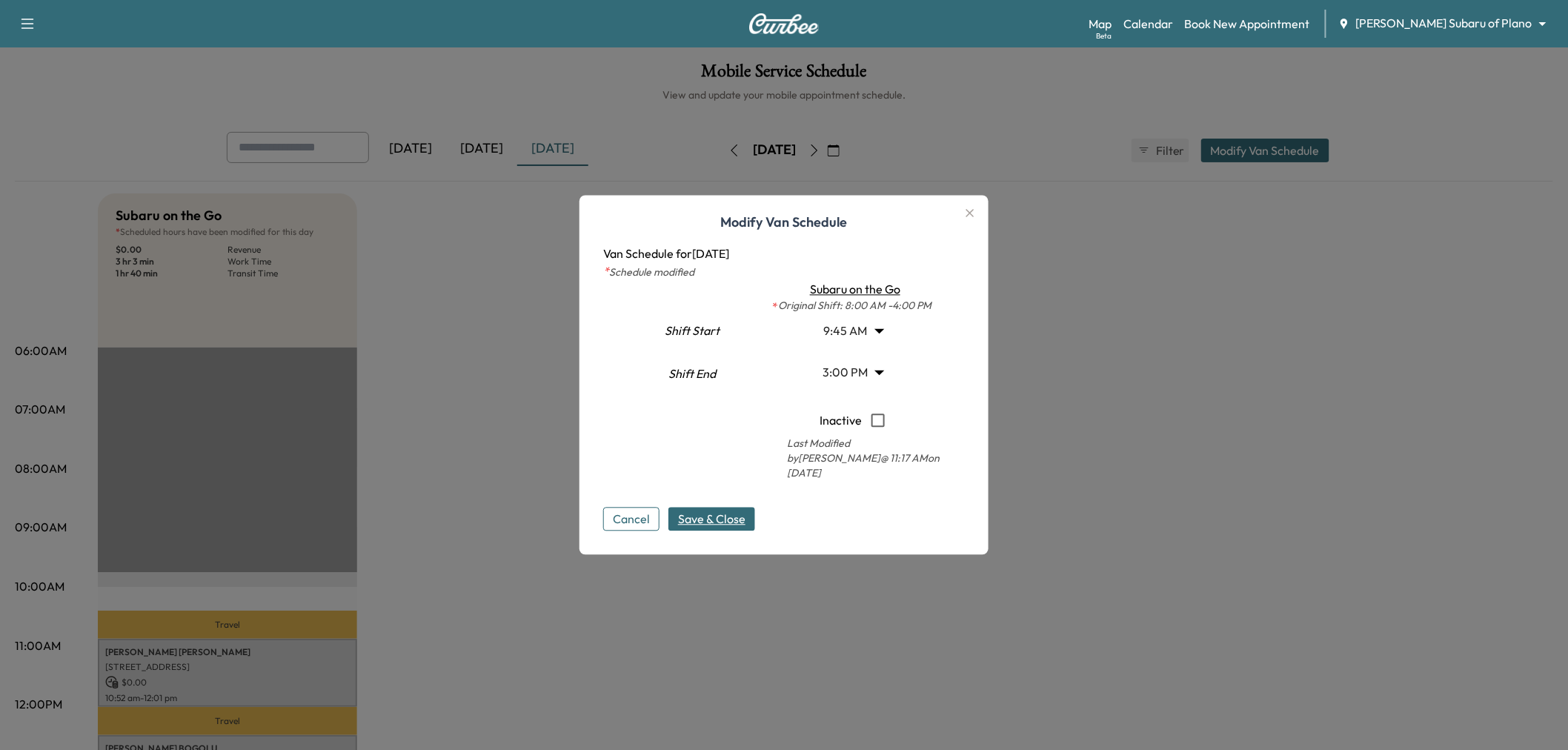
click at [712, 521] on span "Save & Close" at bounding box center [711, 520] width 67 height 18
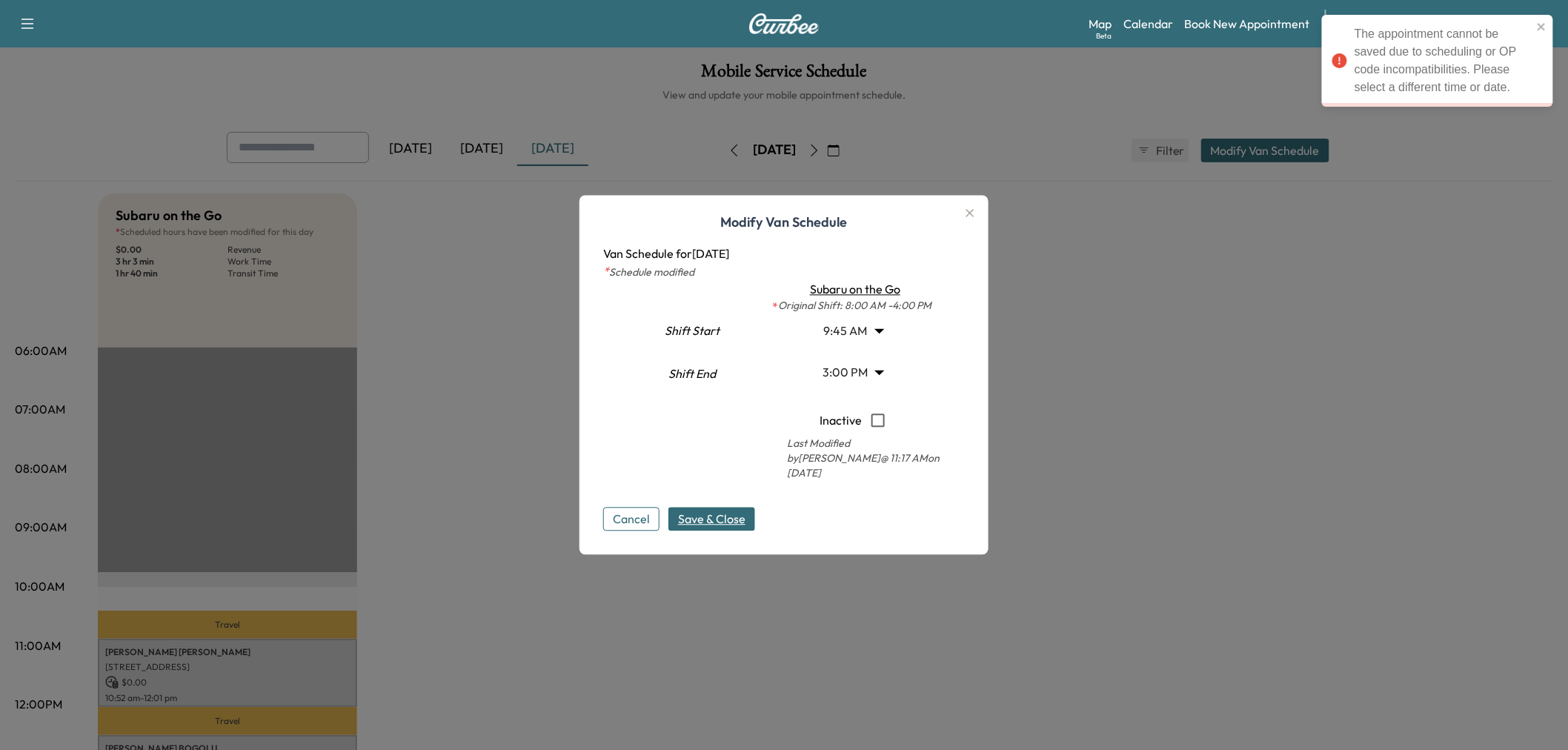
click at [860, 378] on body "The appointment cannot be saved due to scheduling or OP code incompatibilities.…" at bounding box center [784, 375] width 1568 height 750
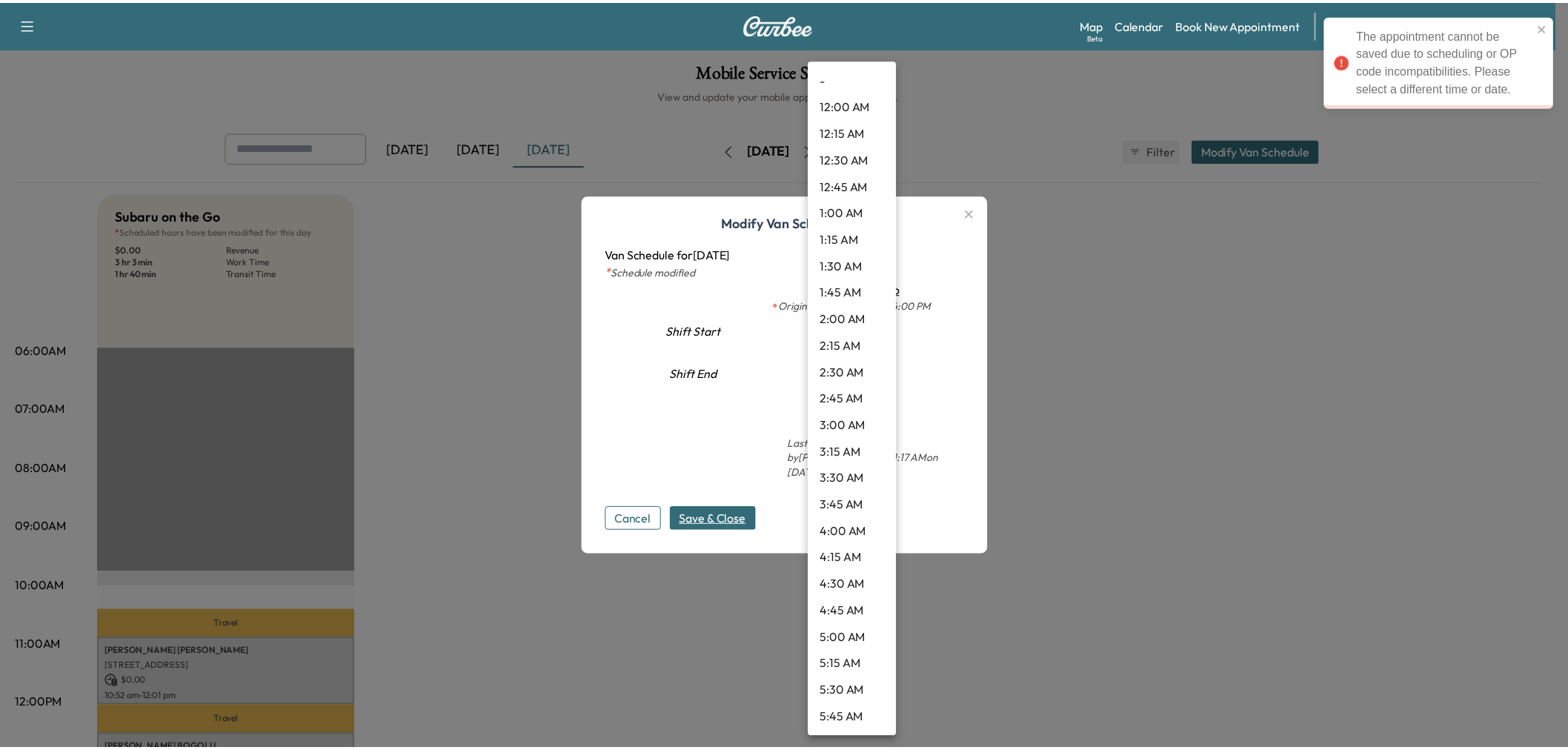
scroll to position [1306, 0]
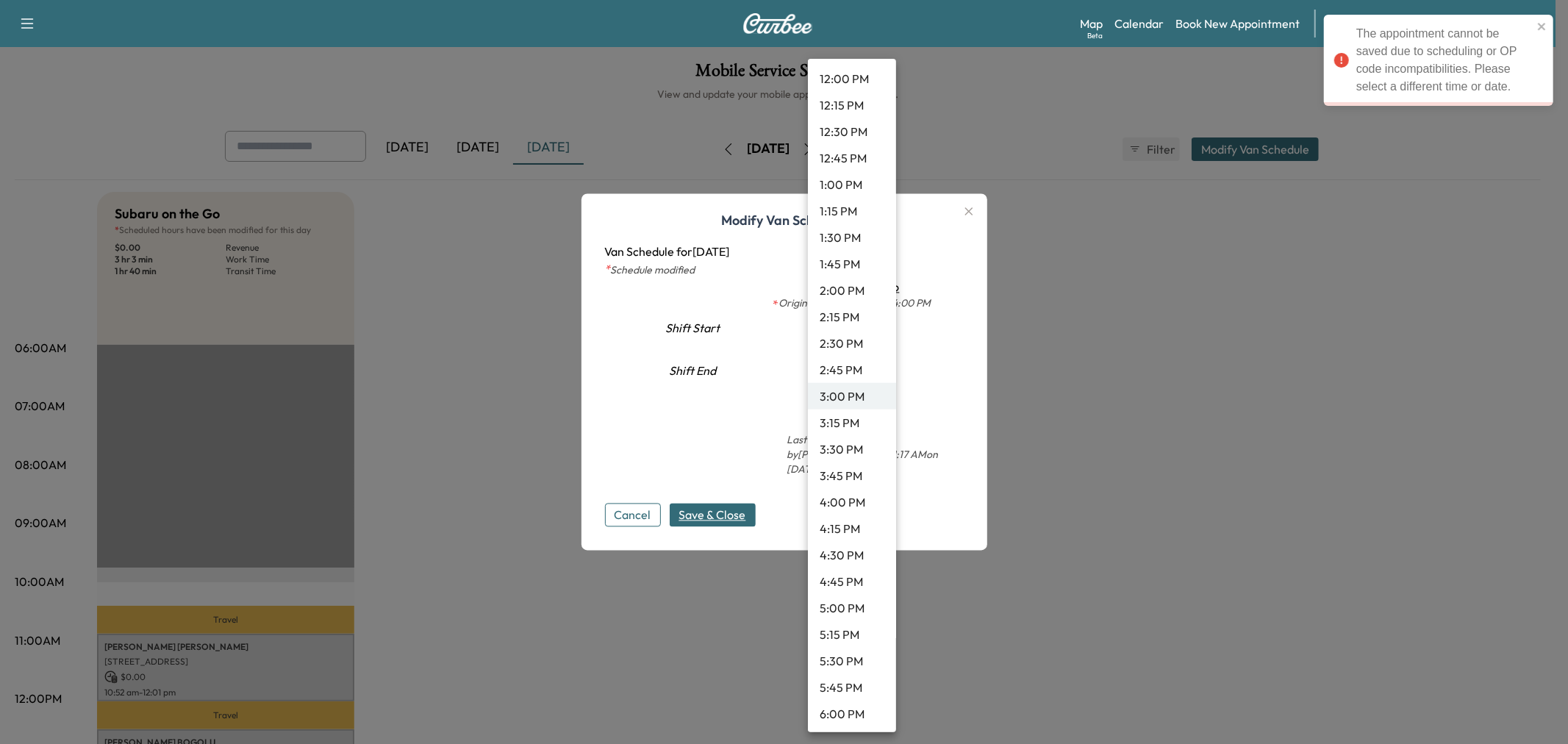
click at [847, 423] on li "3:15 PM" at bounding box center [852, 422] width 89 height 27
type input "*****"
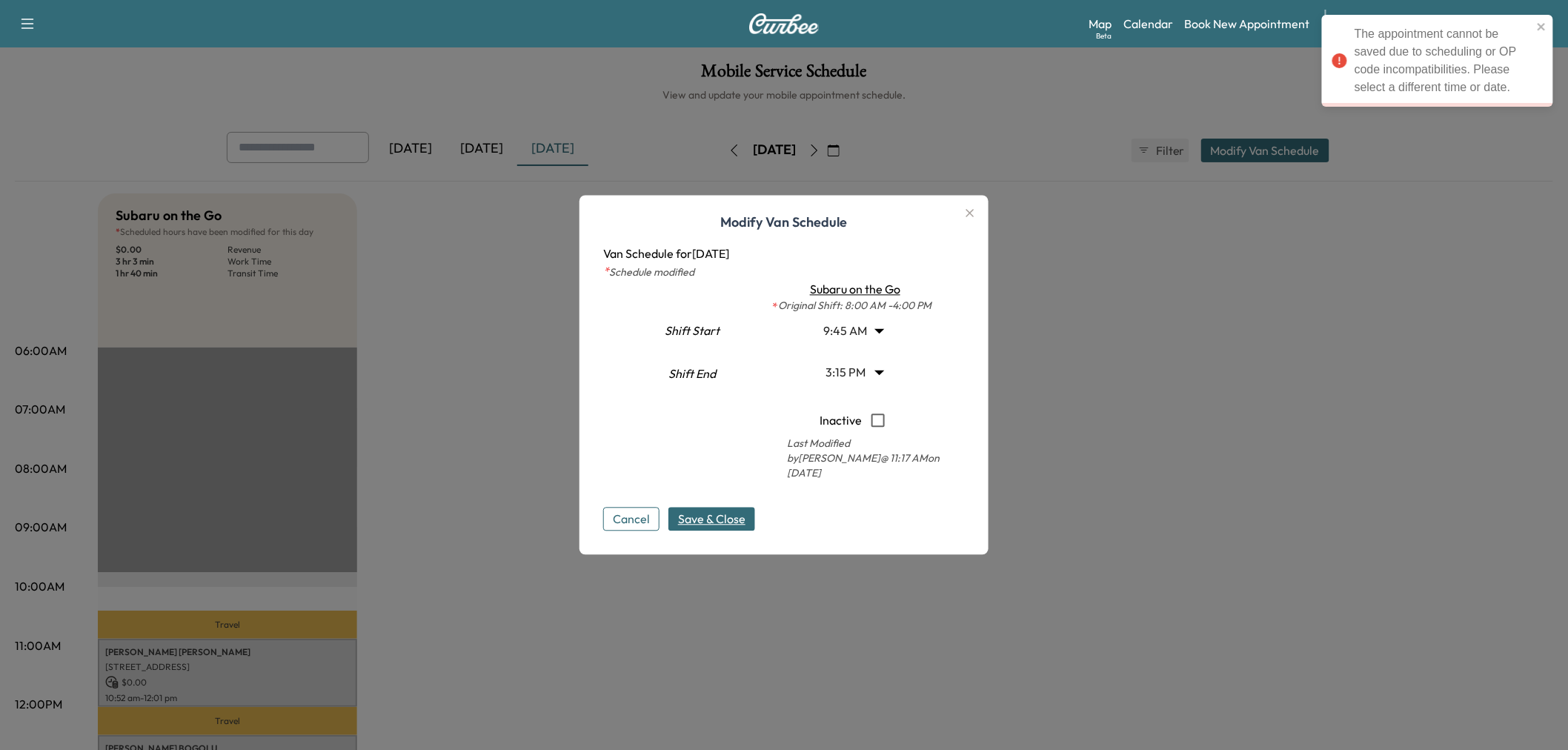
click at [734, 515] on span "Save & Close" at bounding box center [711, 520] width 67 height 18
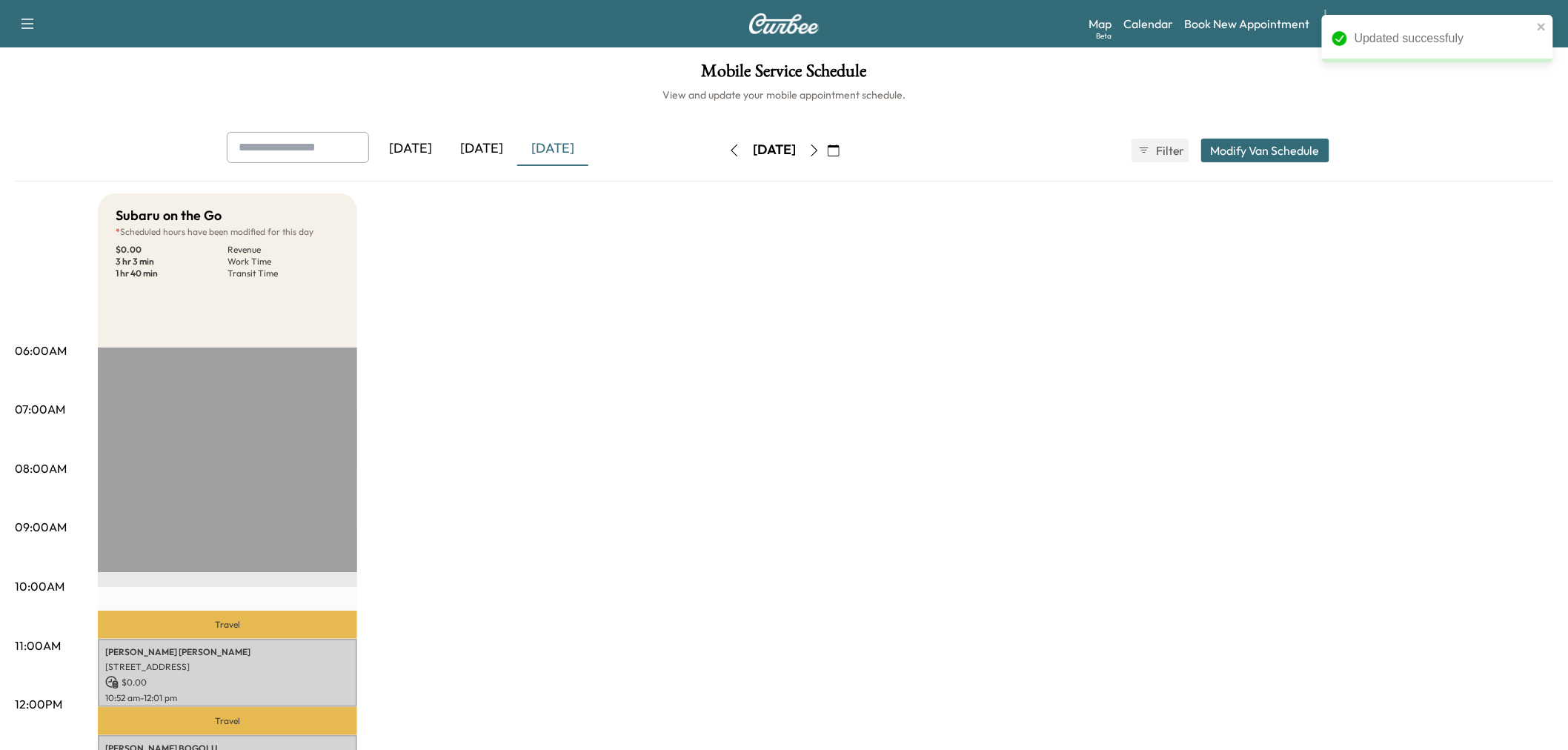
click at [633, 607] on div "Subaru on the Go * Scheduled hours have been modified for this day $ 0.00 Reven…" at bounding box center [826, 749] width 1455 height 1111
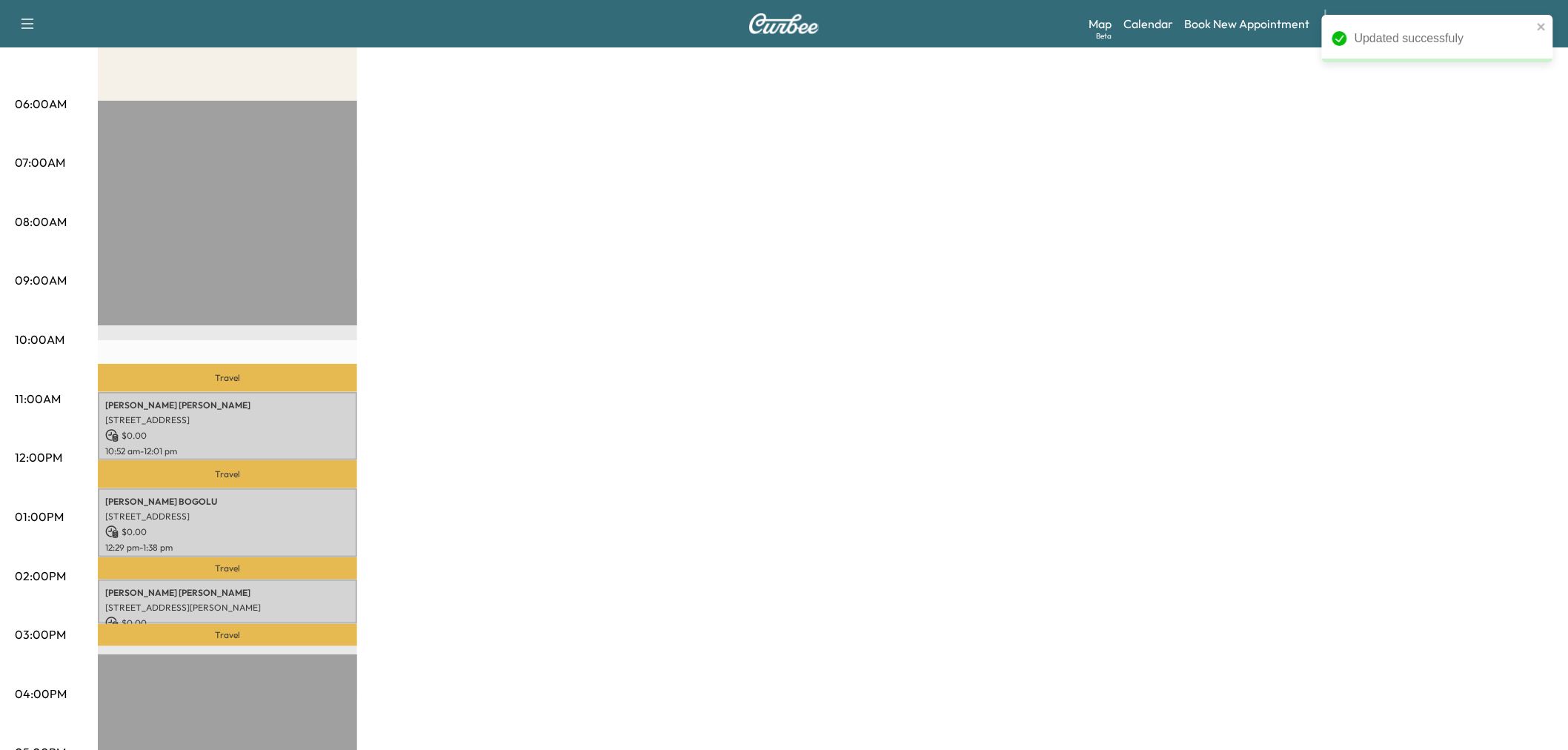
click at [657, 502] on div "Subaru on the Go * Scheduled hours have been modified for this day $ 0.00 Reven…" at bounding box center [826, 502] width 1455 height 1111
